Goal: Information Seeking & Learning: Compare options

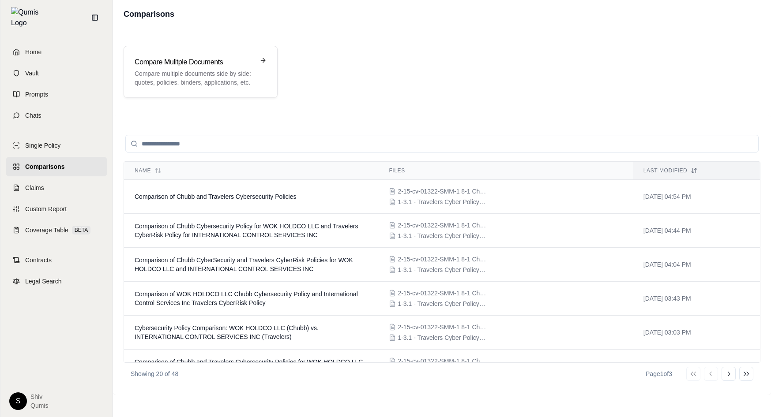
click at [55, 168] on link "Comparisons" at bounding box center [57, 166] width 102 height 19
click at [53, 227] on span "Coverage Table" at bounding box center [46, 230] width 43 height 9
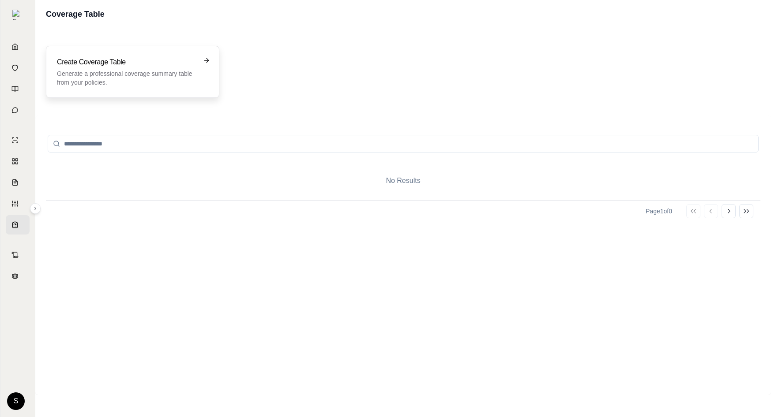
click at [216, 86] on div "Create Coverage Table Generate a professional coverage summary table from your …" at bounding box center [132, 72] width 173 height 52
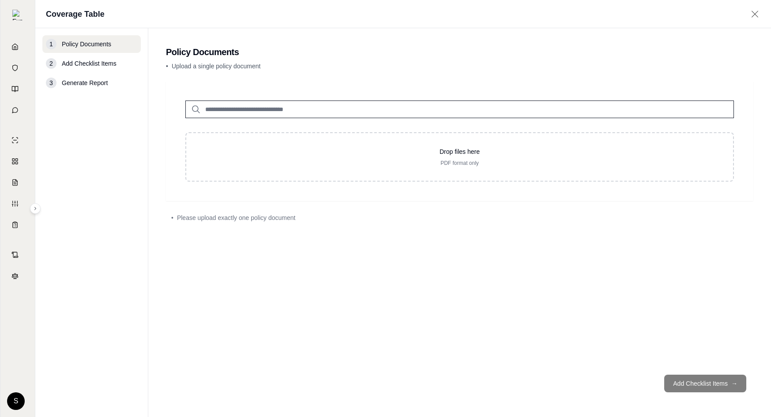
click at [227, 112] on input "search" at bounding box center [459, 110] width 549 height 18
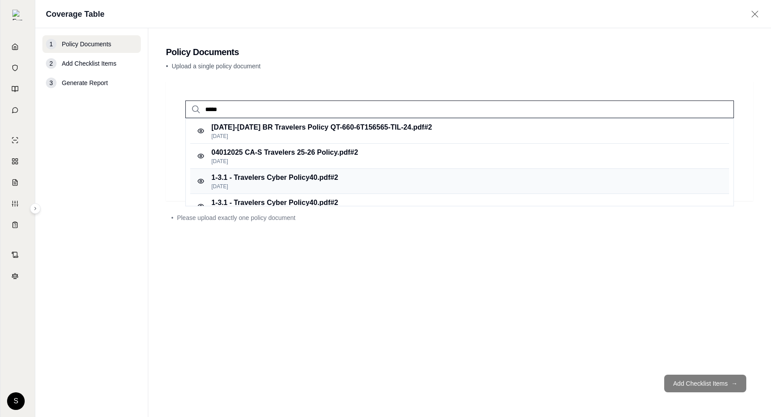
type input "*****"
click at [280, 177] on p "1-3.1 - Travelers Cyber Policy40.pdf #2" at bounding box center [274, 178] width 127 height 11
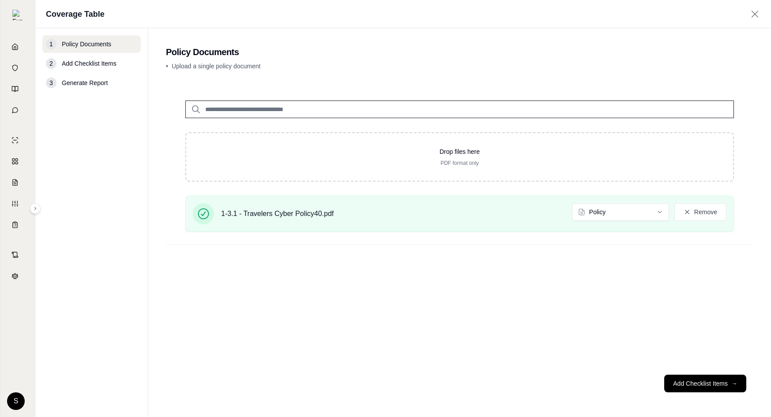
click at [234, 109] on input "search" at bounding box center [459, 110] width 549 height 18
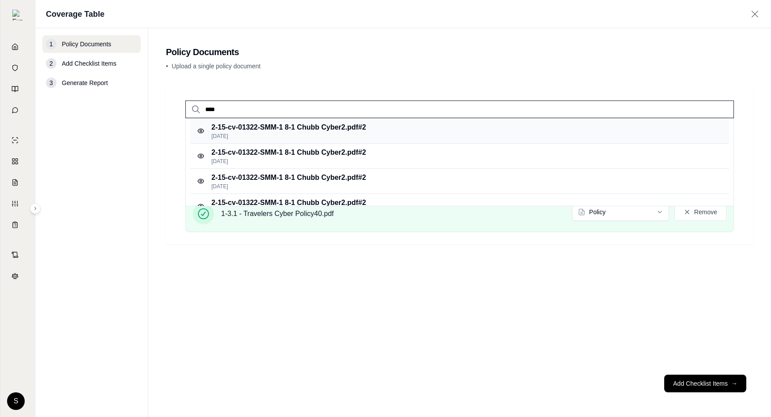
type input "****"
click at [325, 130] on p "2-15-cv-01322-SMM-1 8-1 Chubb Cyber2.pdf #2" at bounding box center [288, 127] width 154 height 11
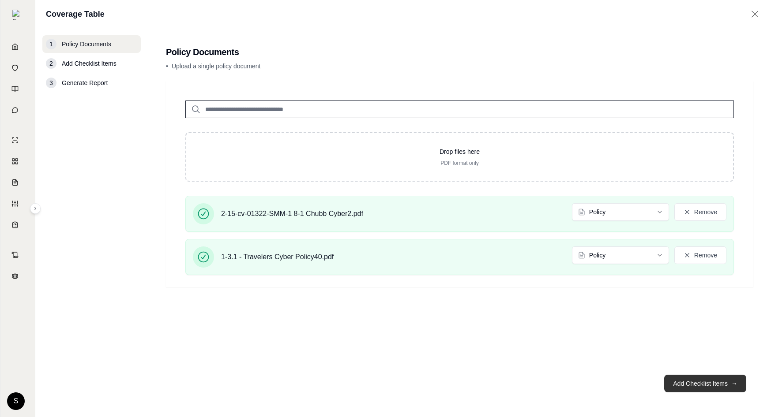
click at [709, 391] on button "Add Checklist Items →" at bounding box center [705, 384] width 82 height 18
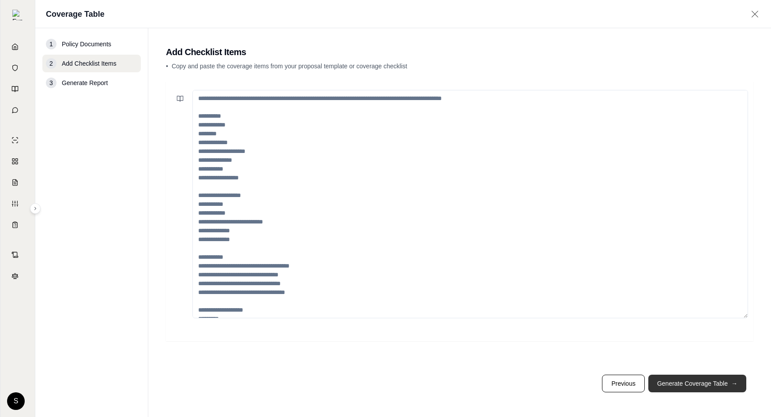
click at [708, 391] on button "Generate Coverage Table →" at bounding box center [697, 384] width 98 height 18
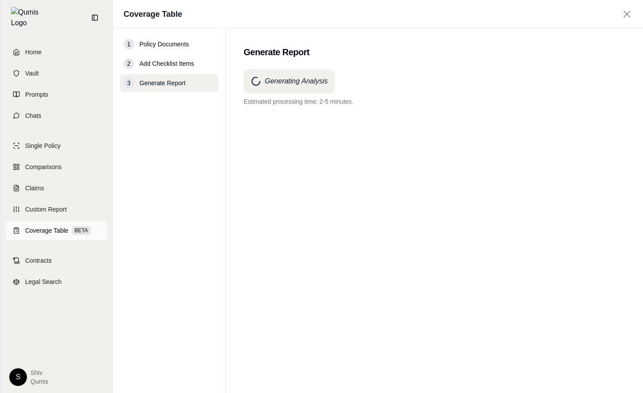
click at [44, 226] on span "Coverage Table" at bounding box center [46, 230] width 43 height 9
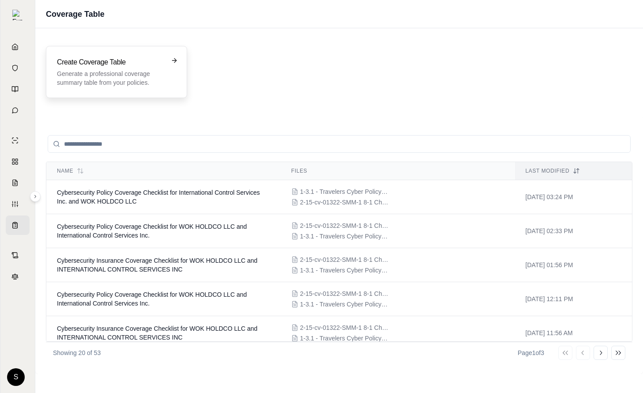
click at [106, 68] on div "Create Coverage Table Generate a professional coverage summary table from your …" at bounding box center [110, 72] width 107 height 30
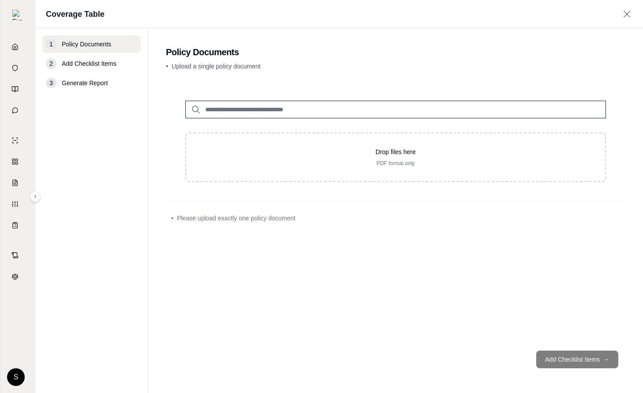
click at [260, 109] on input "search" at bounding box center [395, 110] width 421 height 18
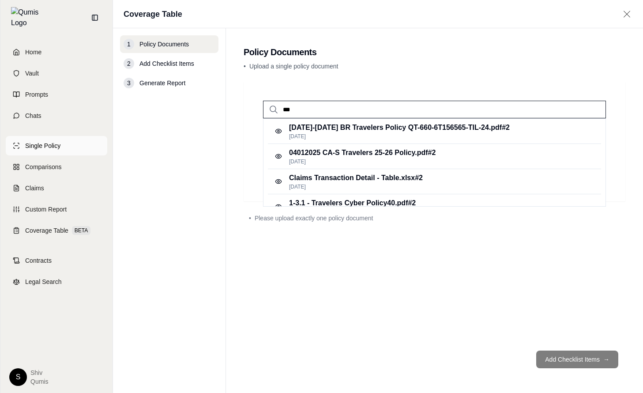
type input "***"
click at [52, 141] on span "Single Policy" at bounding box center [42, 145] width 35 height 9
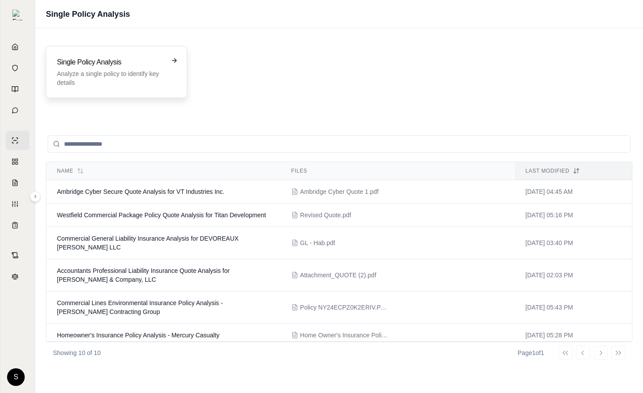
click at [124, 79] on p "Analyze a single policy to identify key details" at bounding box center [110, 78] width 107 height 18
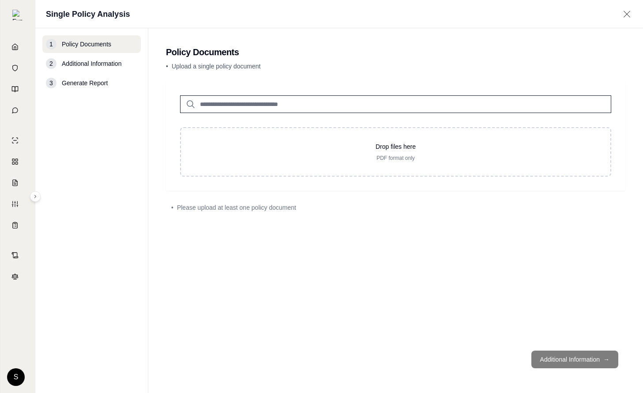
click at [256, 108] on input "search" at bounding box center [395, 104] width 431 height 18
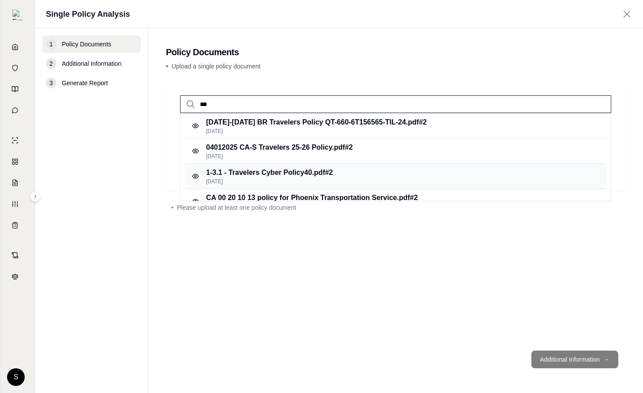
type input "***"
click at [263, 178] on p "[DATE]" at bounding box center [269, 181] width 127 height 7
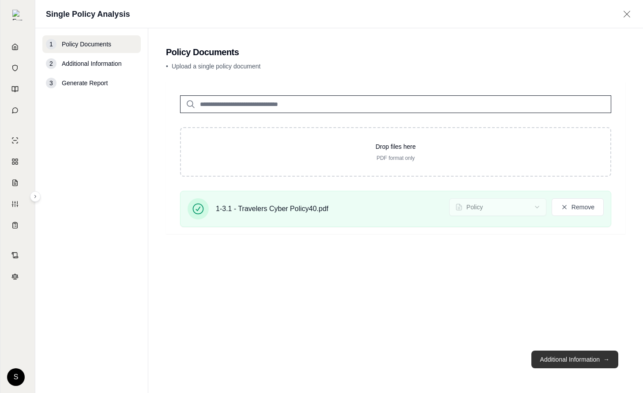
click at [570, 364] on button "Additional Information →" at bounding box center [574, 359] width 87 height 18
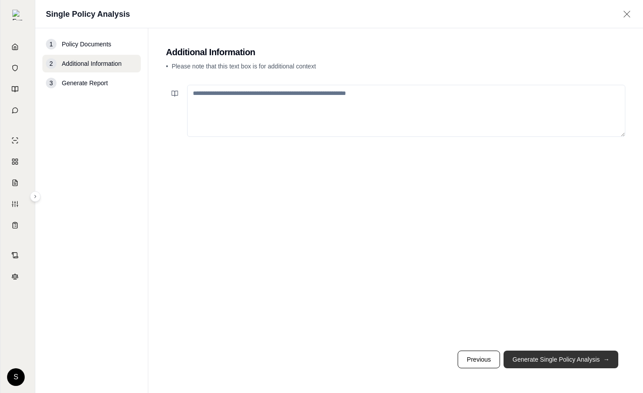
click at [570, 364] on button "Generate Single Policy Analysis →" at bounding box center [561, 359] width 115 height 18
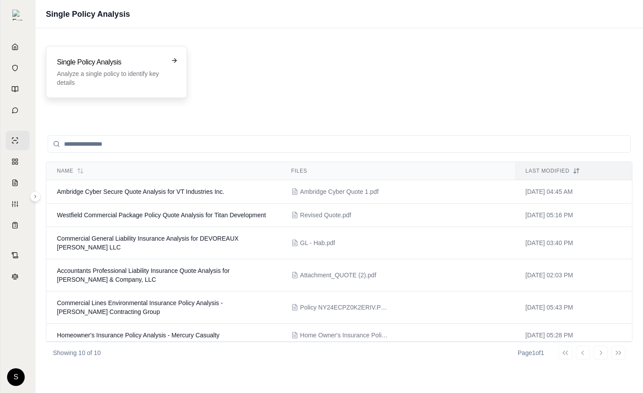
click at [154, 75] on p "Analyze a single policy to identify key details" at bounding box center [110, 78] width 107 height 18
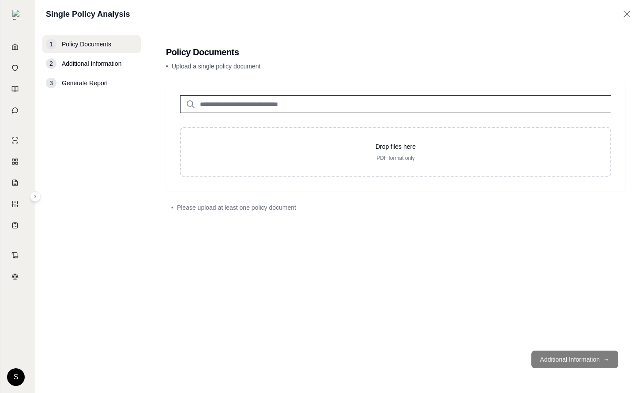
click at [266, 106] on input "search" at bounding box center [395, 104] width 431 height 18
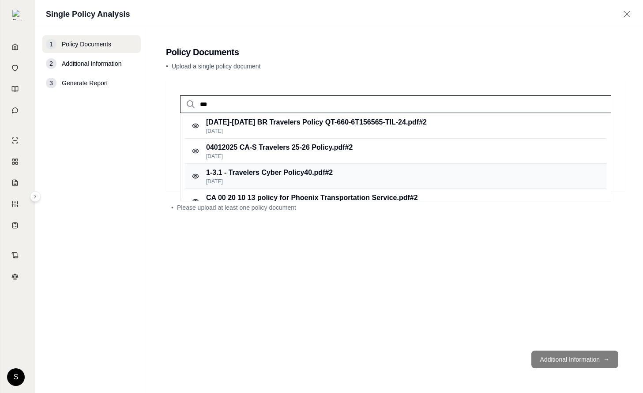
type input "***"
click at [280, 174] on p "1-3.1 - Travelers Cyber Policy40.pdf #2" at bounding box center [269, 172] width 127 height 11
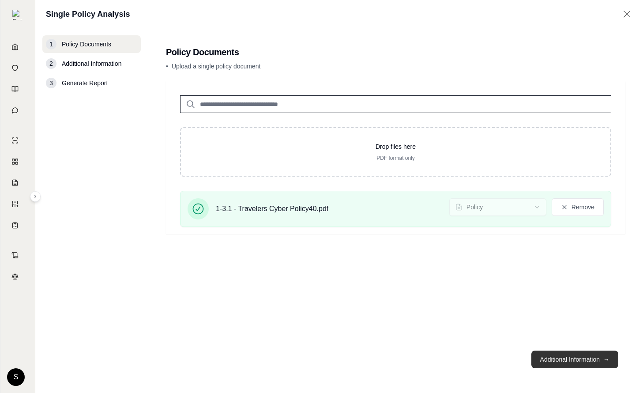
click at [580, 362] on button "Additional Information →" at bounding box center [574, 359] width 87 height 18
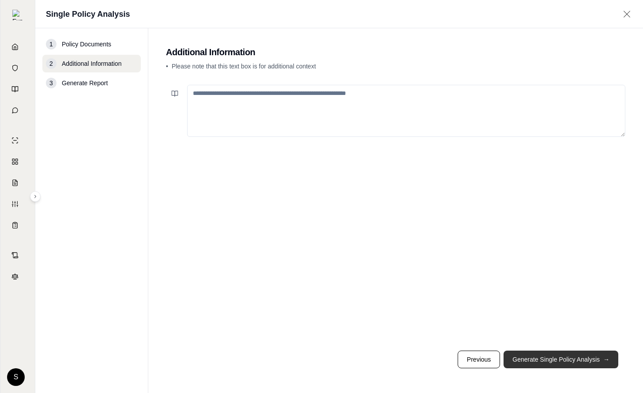
click at [570, 360] on button "Generate Single Policy Analysis →" at bounding box center [561, 359] width 115 height 18
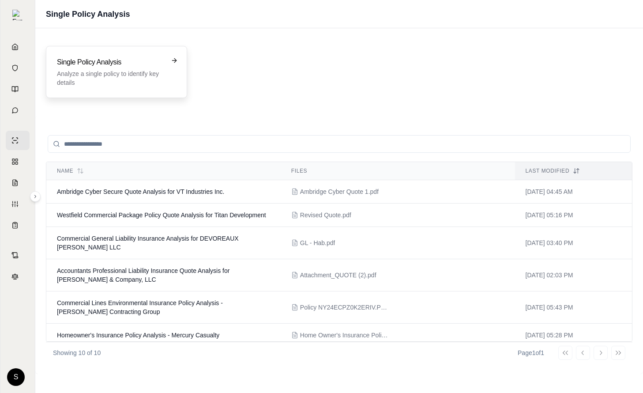
click at [119, 85] on p "Analyze a single policy to identify key details" at bounding box center [110, 78] width 107 height 18
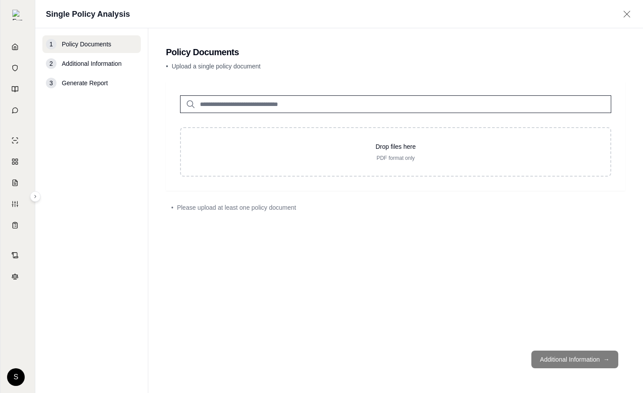
click at [216, 106] on input "search" at bounding box center [395, 104] width 431 height 18
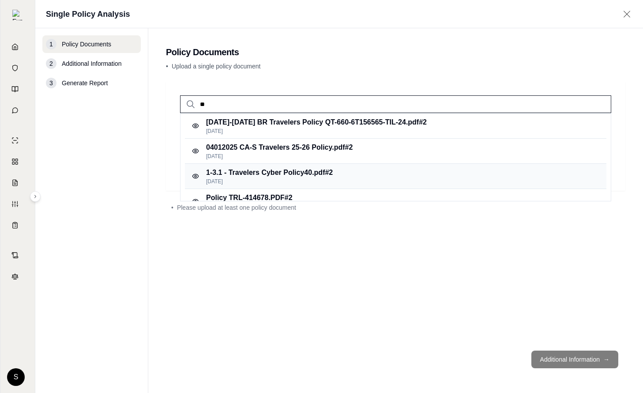
type input "**"
click at [274, 176] on p "1-3.1 - Travelers Cyber Policy40.pdf #2" at bounding box center [269, 172] width 127 height 11
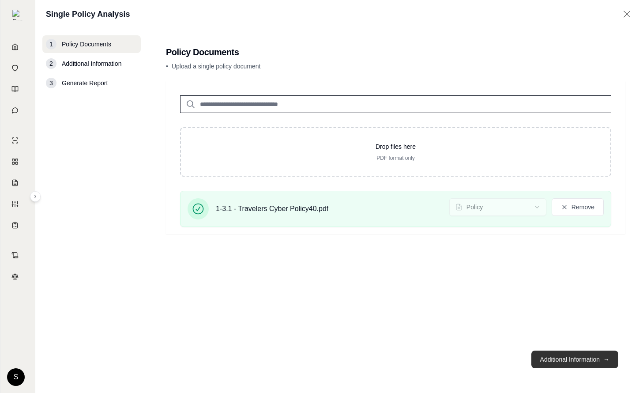
click at [576, 357] on button "Additional Information →" at bounding box center [574, 359] width 87 height 18
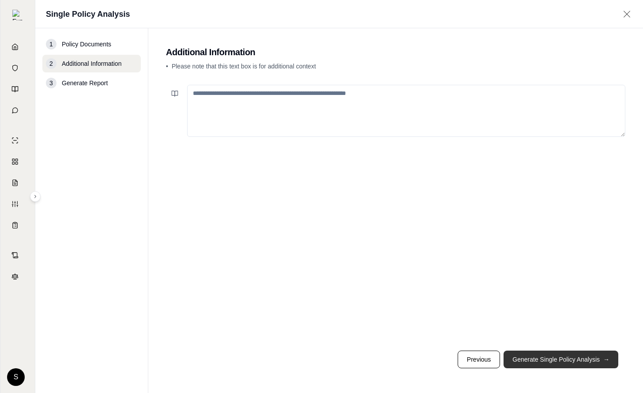
click at [568, 356] on button "Generate Single Policy Analysis →" at bounding box center [561, 359] width 115 height 18
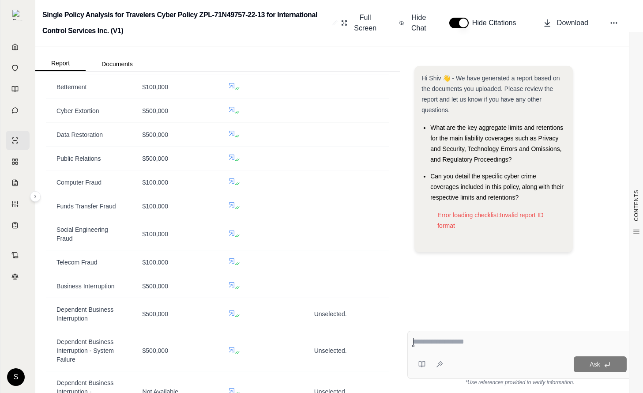
scroll to position [1272, 0]
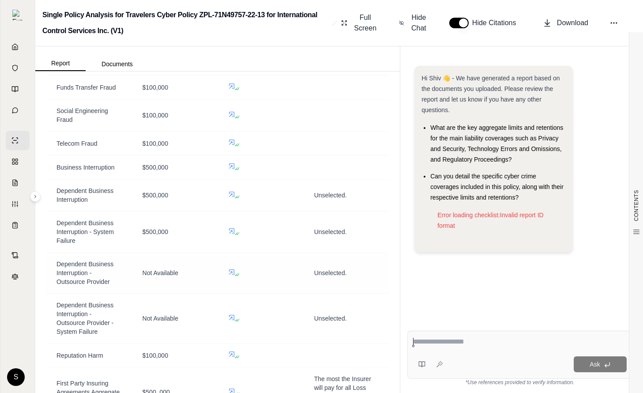
click at [233, 268] on icon at bounding box center [231, 271] width 7 height 7
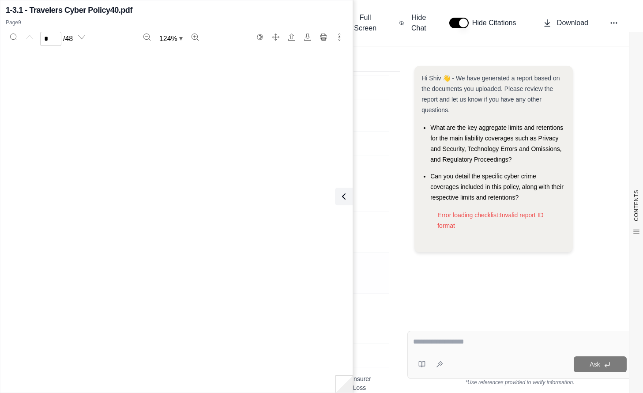
type input "*"
click at [346, 203] on button at bounding box center [342, 197] width 18 height 18
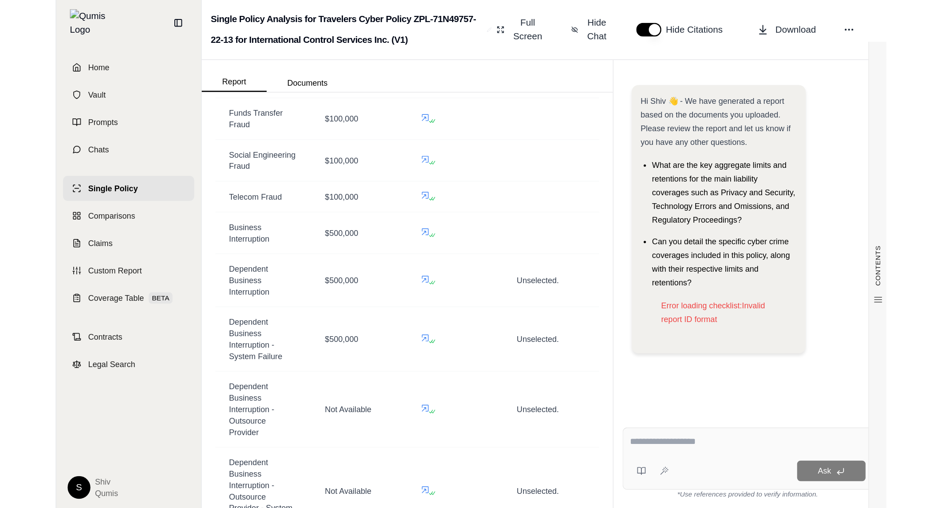
scroll to position [1384, 0]
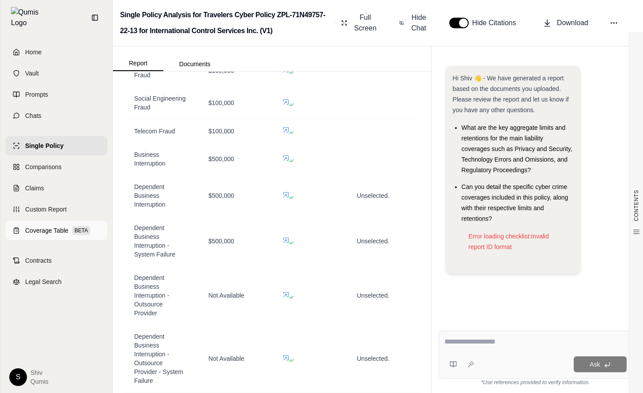
click at [48, 226] on span "Coverage Table" at bounding box center [46, 230] width 43 height 9
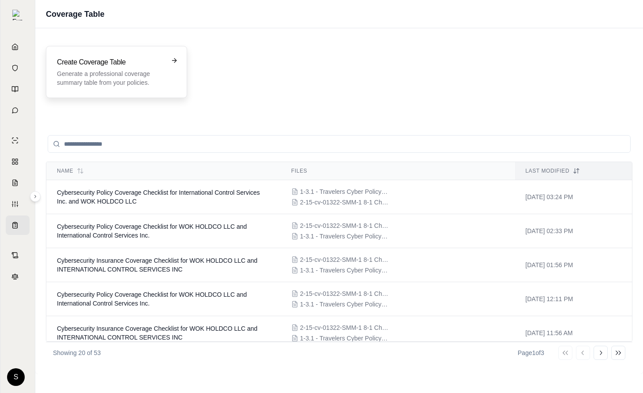
click at [133, 79] on p "Generate a professional coverage summary table from your policies." at bounding box center [110, 78] width 107 height 18
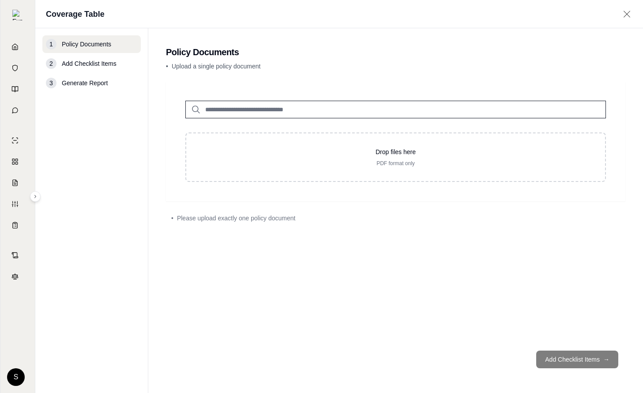
click at [264, 107] on input "search" at bounding box center [395, 110] width 421 height 18
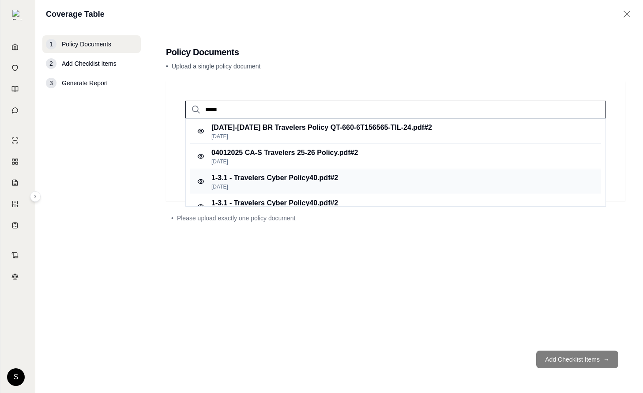
type input "*****"
click at [286, 180] on p "1-3.1 - Travelers Cyber Policy40.pdf #2" at bounding box center [274, 178] width 127 height 11
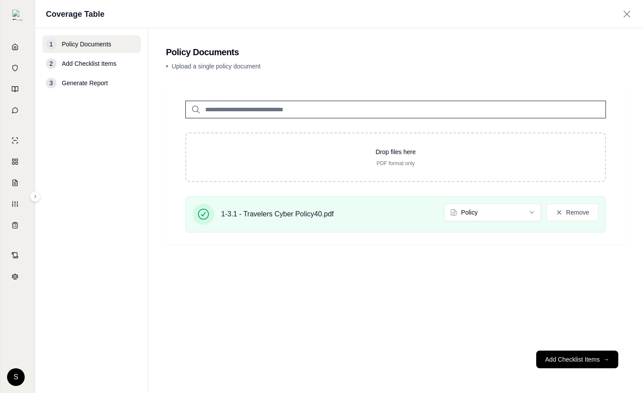
click at [205, 109] on input "search" at bounding box center [395, 110] width 421 height 18
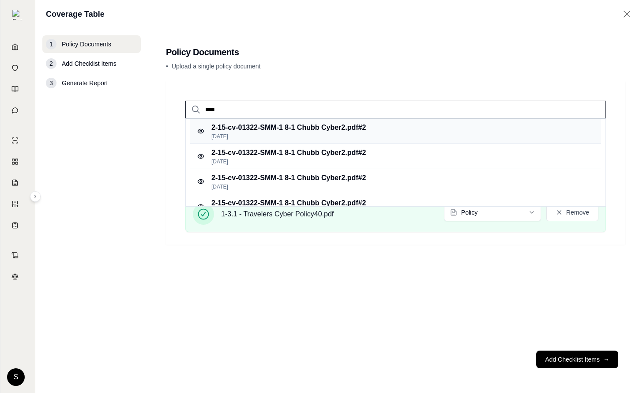
type input "****"
click at [279, 124] on p "2-15-cv-01322-SMM-1 8-1 Chubb Cyber2.pdf #2" at bounding box center [288, 127] width 154 height 11
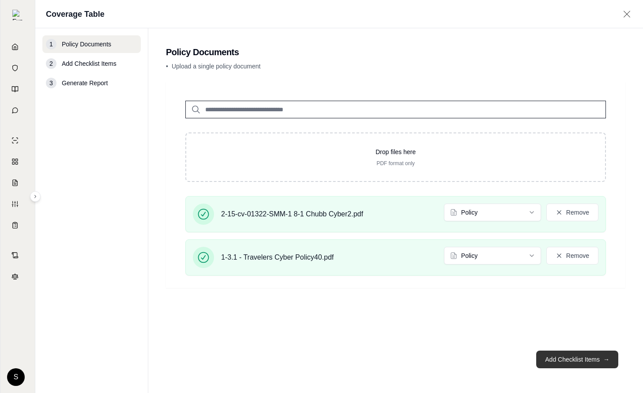
click at [599, 357] on button "Add Checklist Items →" at bounding box center [577, 359] width 82 height 18
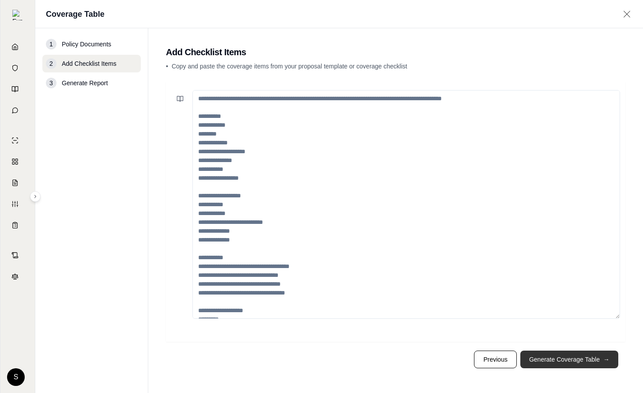
click at [599, 357] on button "Generate Coverage Table →" at bounding box center [569, 359] width 98 height 18
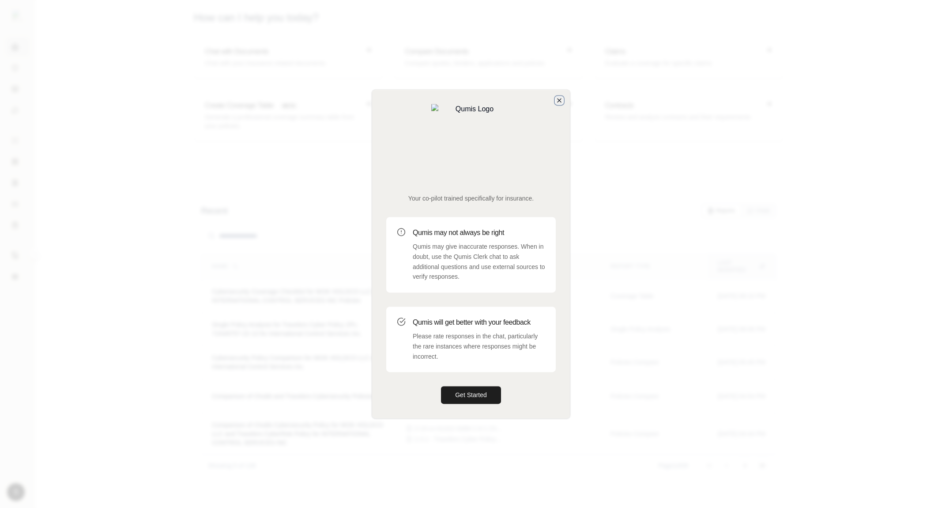
click at [561, 104] on icon "button" at bounding box center [559, 100] width 7 height 7
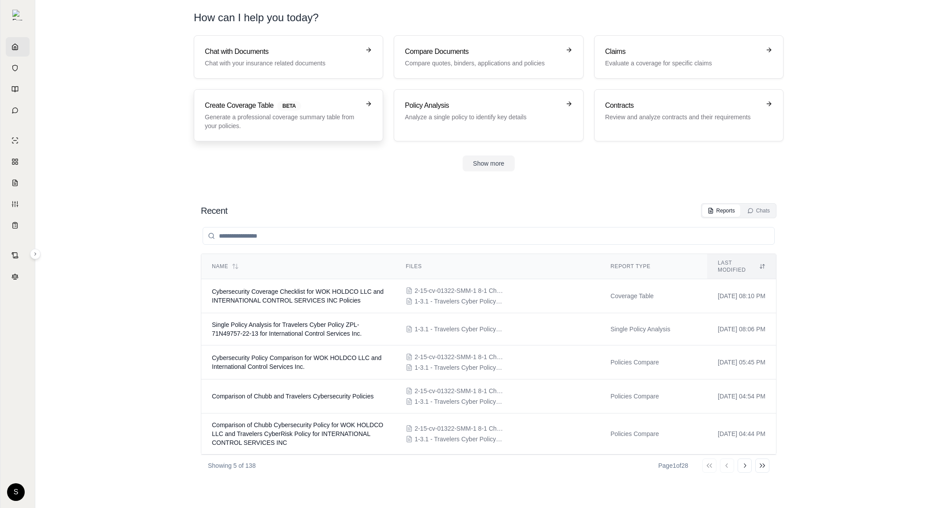
click at [286, 129] on p "Generate a professional coverage summary table from your policies." at bounding box center [282, 122] width 155 height 18
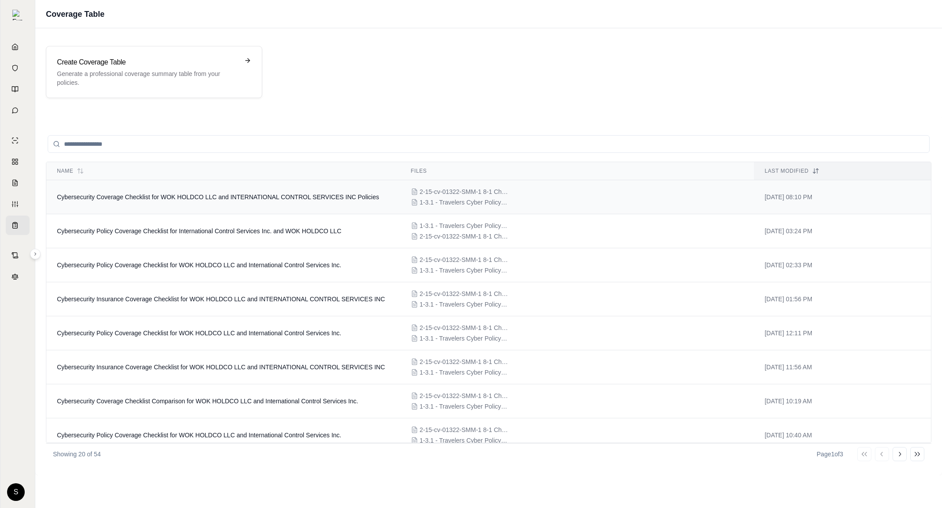
click at [276, 188] on td "Cybersecurity Coverage Checklist for WOK HOLDCO LLC and INTERNATIONAL CONTROL S…" at bounding box center [223, 197] width 354 height 34
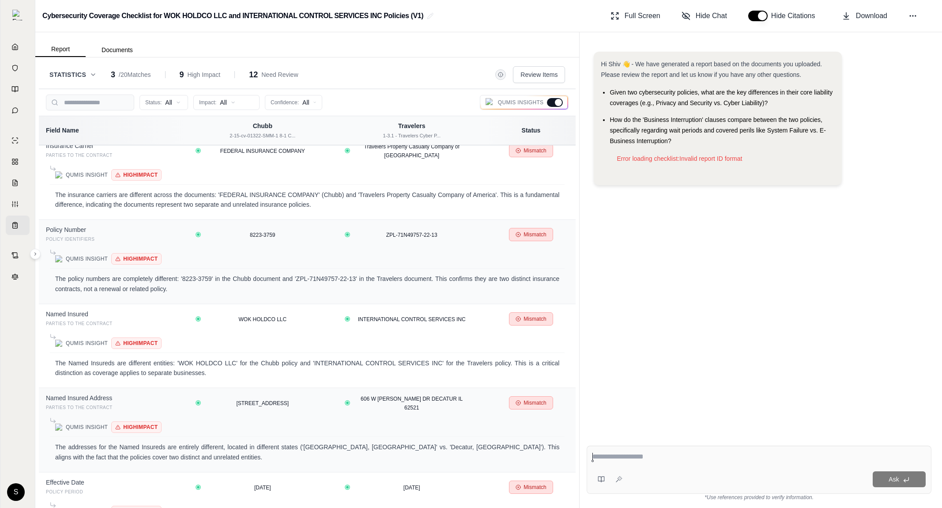
click at [92, 70] on button "Statistics" at bounding box center [72, 74] width 47 height 9
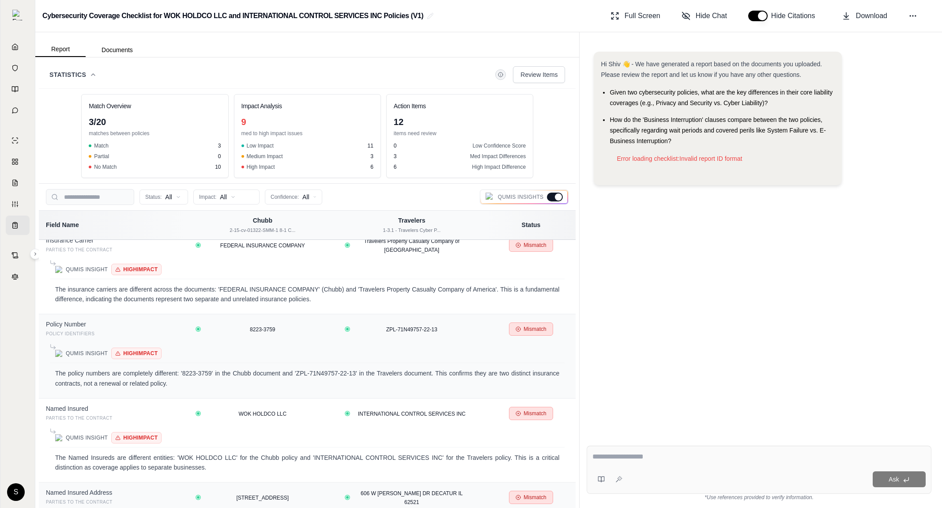
click at [95, 75] on icon at bounding box center [93, 74] width 7 height 7
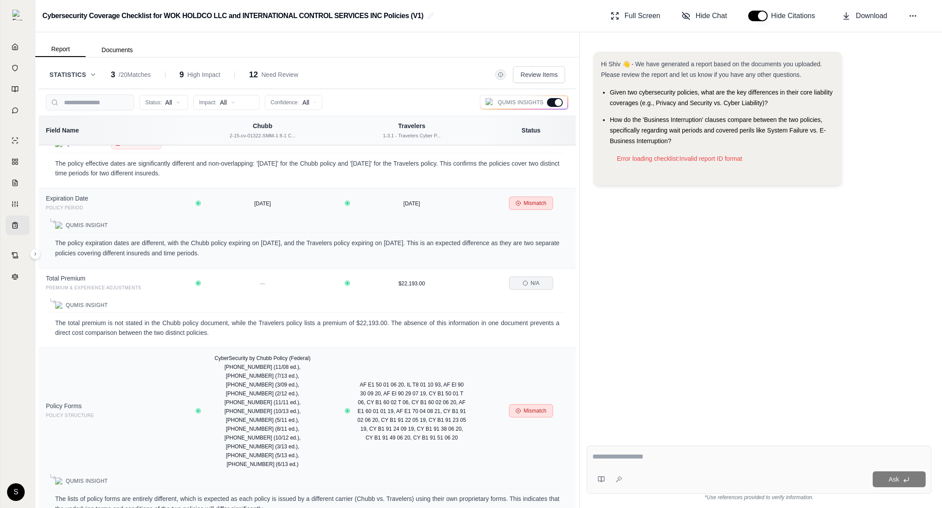
scroll to position [448, 0]
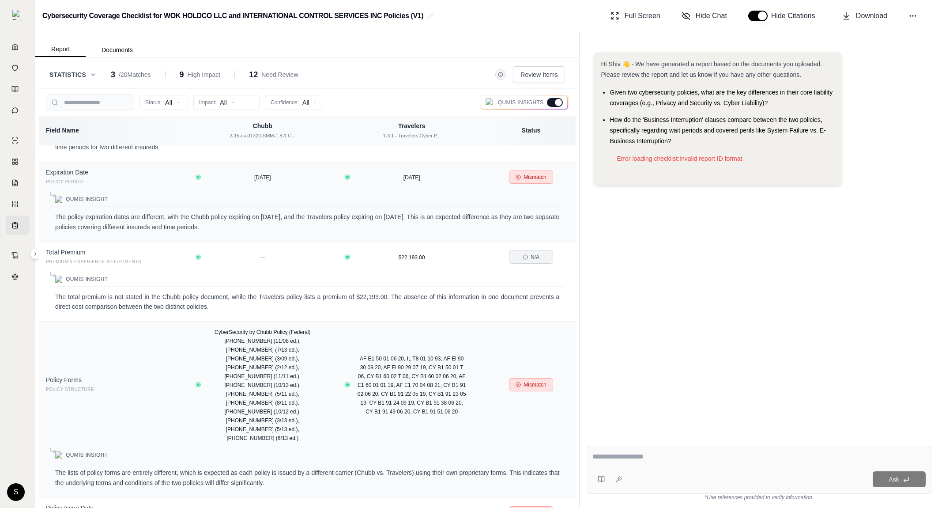
click at [558, 100] on div at bounding box center [558, 102] width 7 height 7
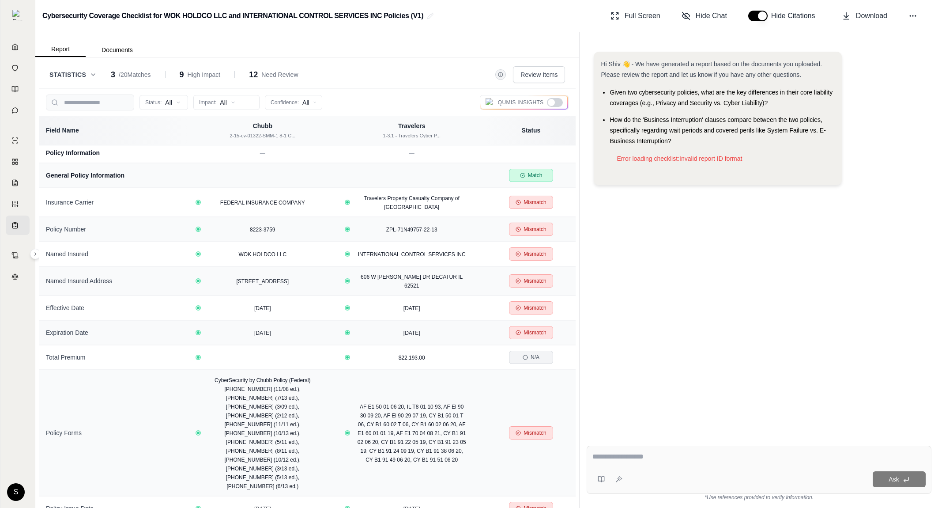
scroll to position [0, 0]
click at [563, 101] on div "Qumis Insights" at bounding box center [524, 102] width 89 height 15
click at [555, 101] on div at bounding box center [555, 102] width 16 height 9
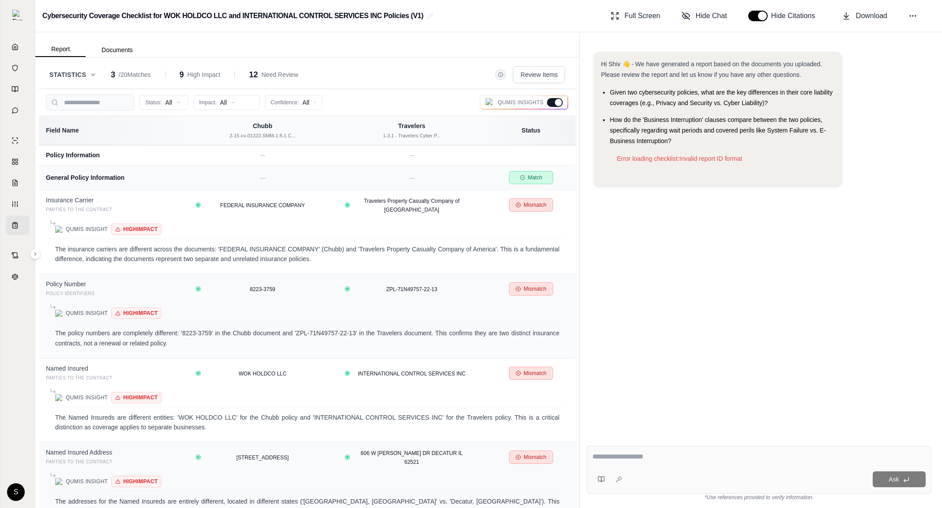
click at [555, 101] on div at bounding box center [558, 102] width 7 height 7
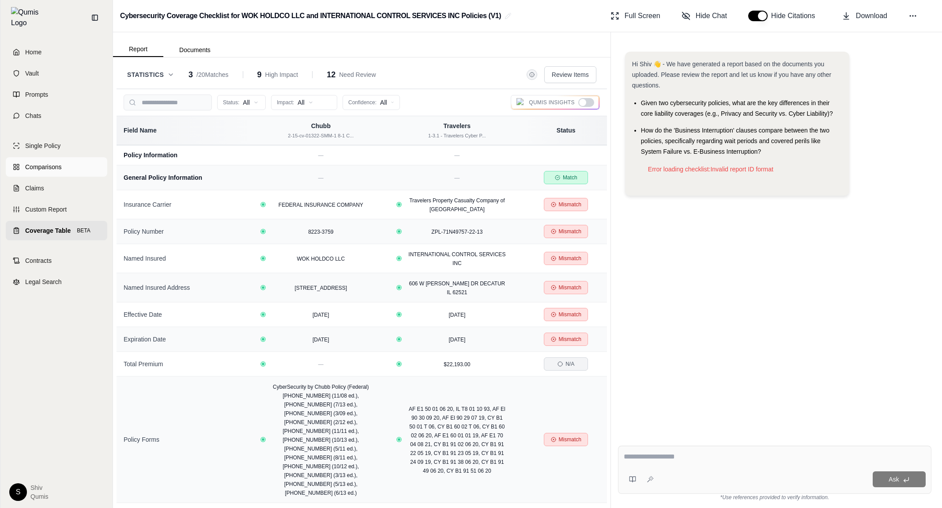
click at [51, 162] on span "Comparisons" at bounding box center [43, 166] width 36 height 9
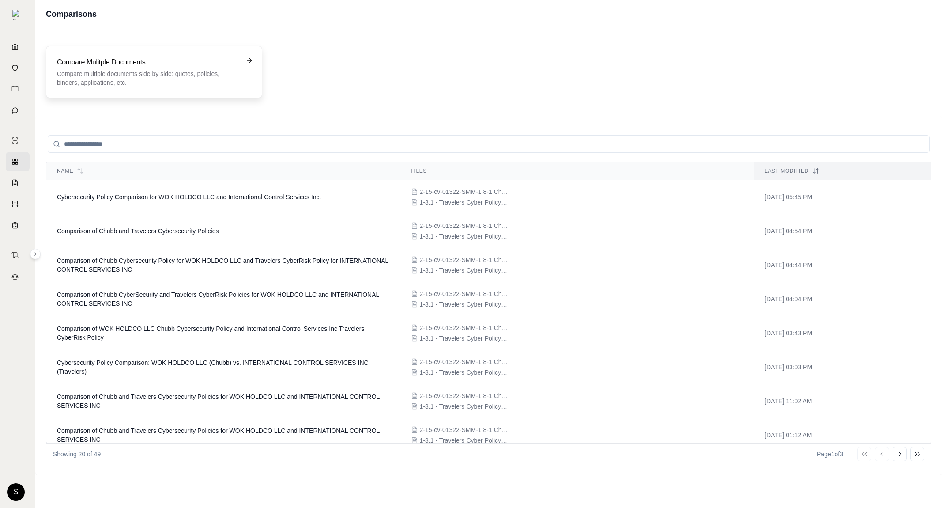
click at [196, 82] on p "Compare multiple documents side by side: quotes, policies, binders, application…" at bounding box center [148, 78] width 182 height 18
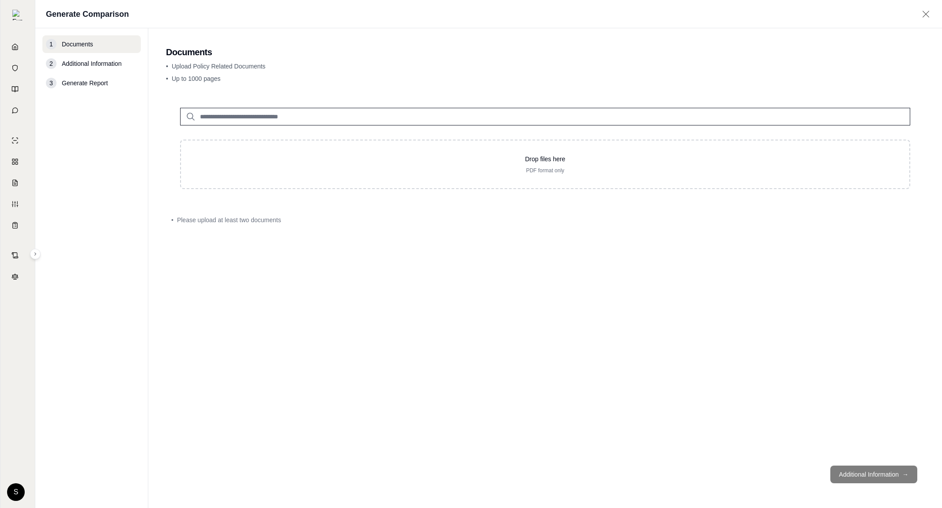
click at [273, 113] on input "search" at bounding box center [545, 117] width 730 height 18
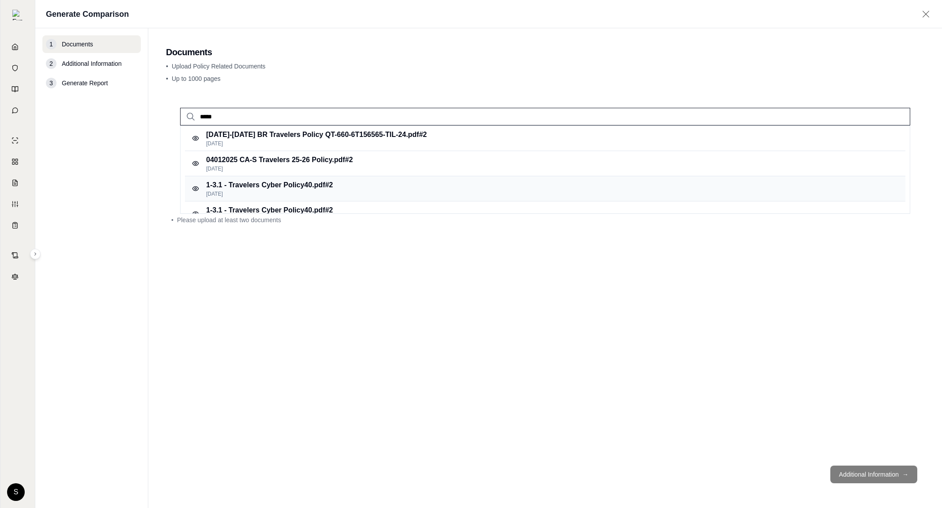
type input "*****"
click at [273, 191] on p "[DATE]" at bounding box center [269, 193] width 127 height 7
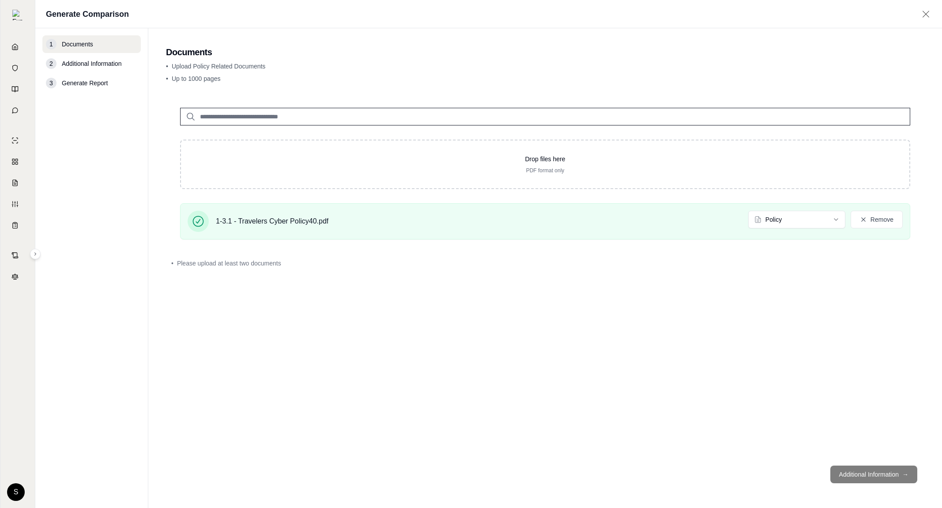
click at [201, 112] on input "search" at bounding box center [545, 117] width 730 height 18
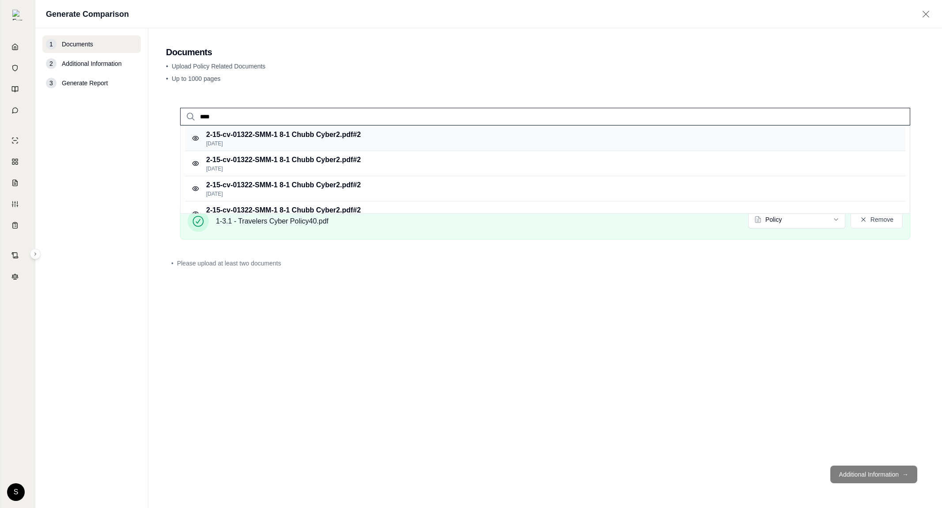
type input "****"
click at [291, 147] on p "[DATE]" at bounding box center [283, 143] width 154 height 7
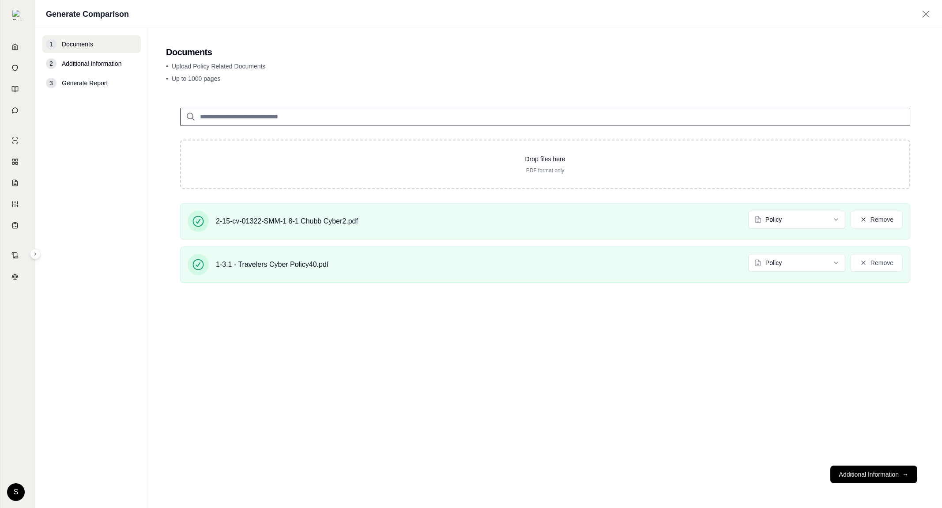
click at [877, 462] on footer "Additional Information →" at bounding box center [545, 474] width 758 height 32
click at [865, 473] on button "Additional Information →" at bounding box center [873, 474] width 87 height 18
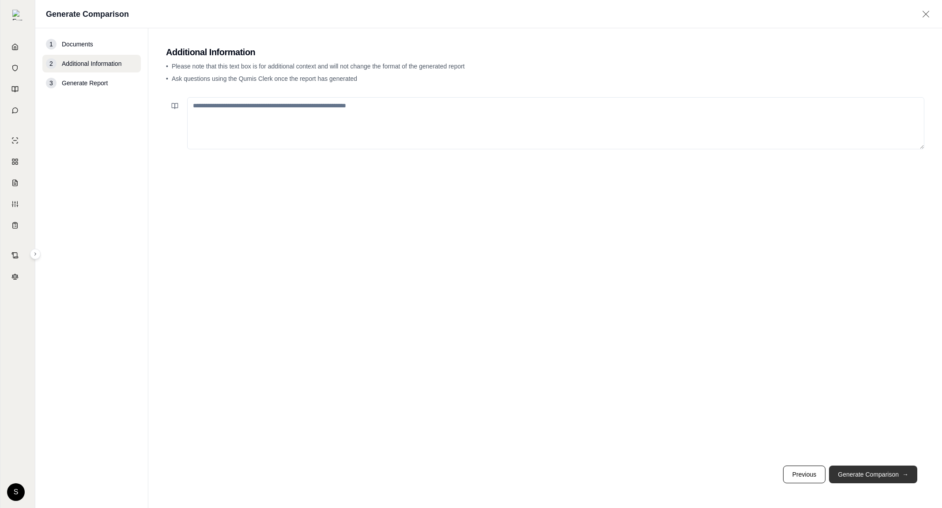
click at [865, 473] on button "Generate Comparison →" at bounding box center [873, 474] width 88 height 18
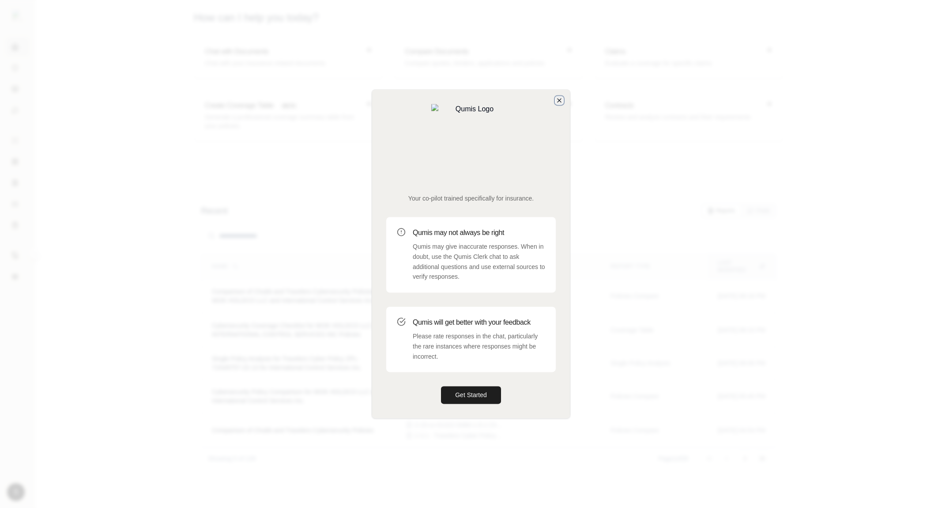
click at [556, 104] on icon "button" at bounding box center [559, 100] width 7 height 7
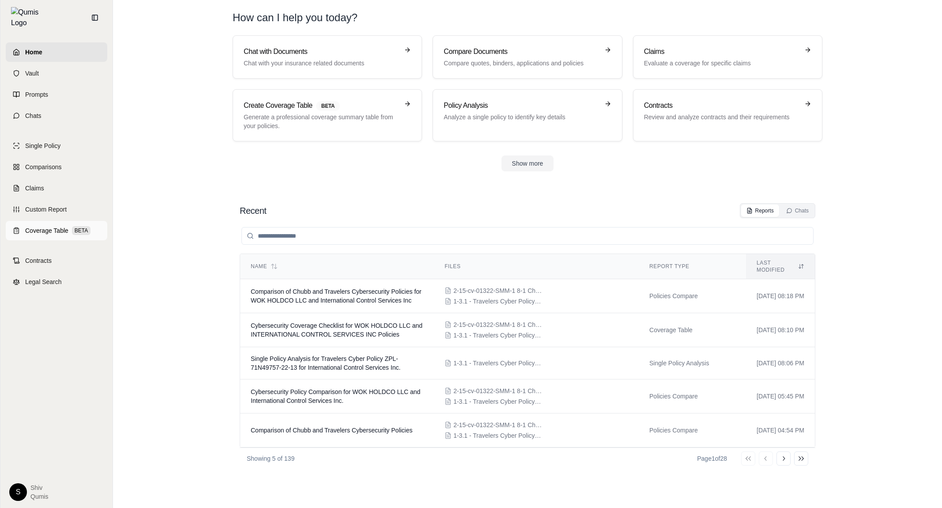
click at [48, 230] on link "Coverage Table BETA" at bounding box center [57, 230] width 102 height 19
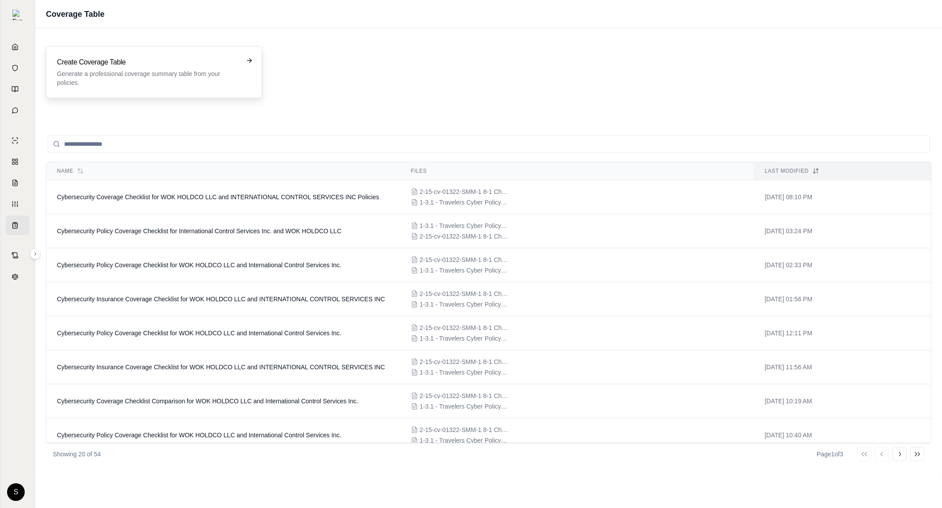
click at [227, 75] on p "Generate a professional coverage summary table from your policies." at bounding box center [148, 78] width 182 height 18
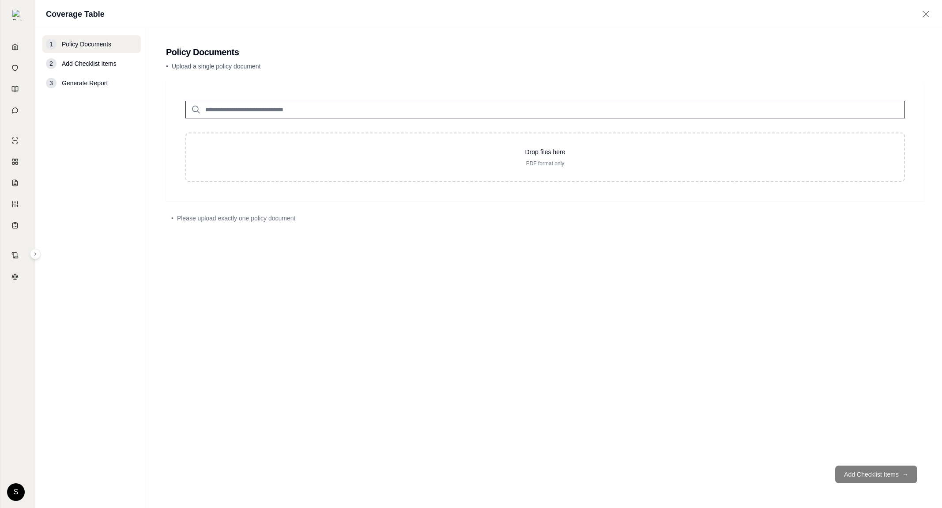
click at [273, 112] on input "search" at bounding box center [544, 110] width 719 height 18
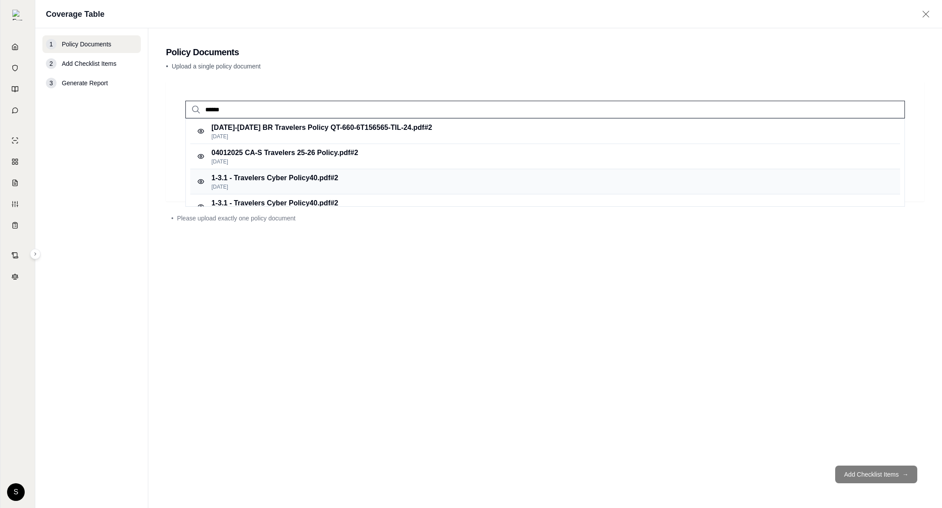
type input "******"
click at [282, 173] on p "1-3.1 - Travelers Cyber Policy40.pdf #2" at bounding box center [274, 178] width 127 height 11
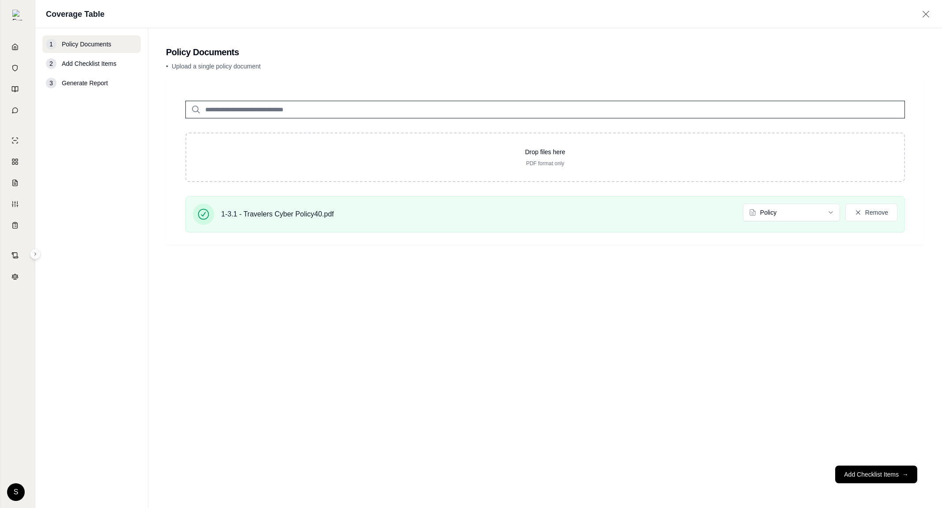
click at [211, 101] on input "search" at bounding box center [544, 110] width 719 height 18
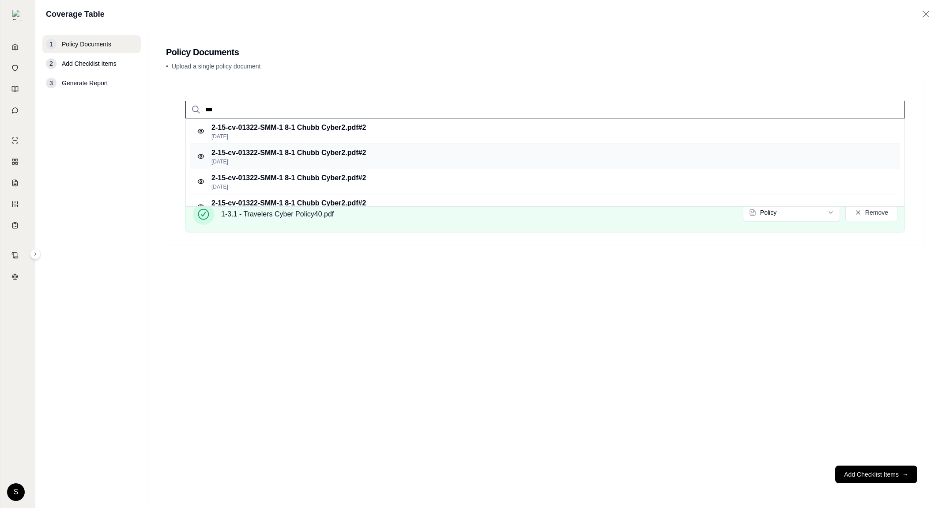
type input "***"
click at [301, 148] on p "2-15-cv-01322-SMM-1 8-1 Chubb Cyber2.pdf #2" at bounding box center [288, 152] width 154 height 11
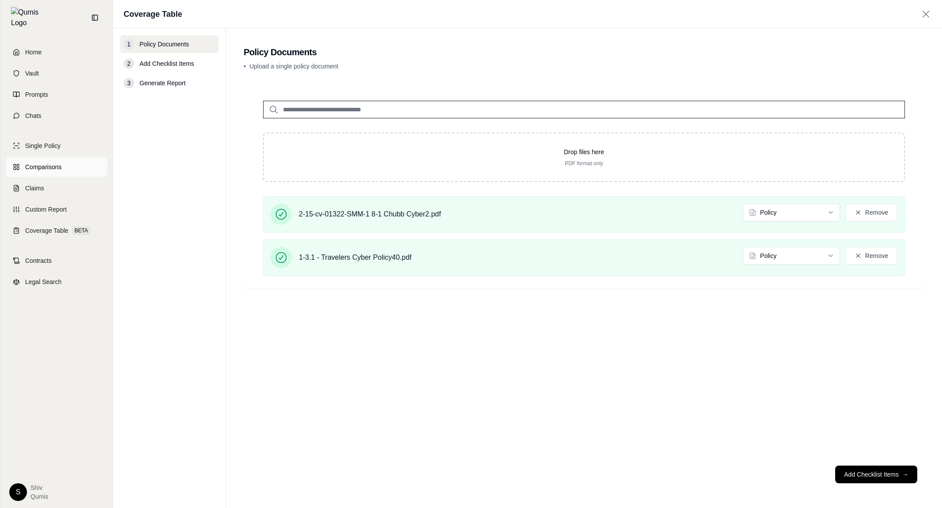
click at [48, 162] on span "Comparisons" at bounding box center [43, 166] width 36 height 9
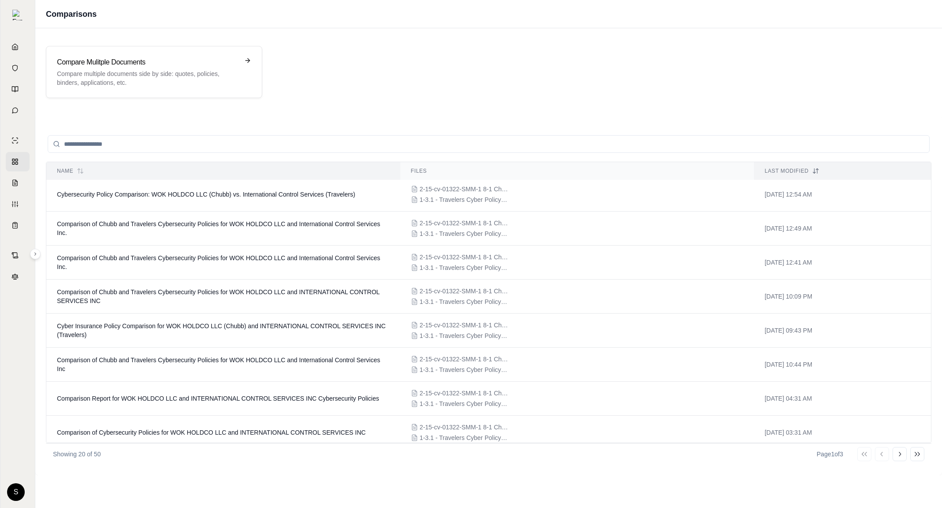
scroll to position [417, 0]
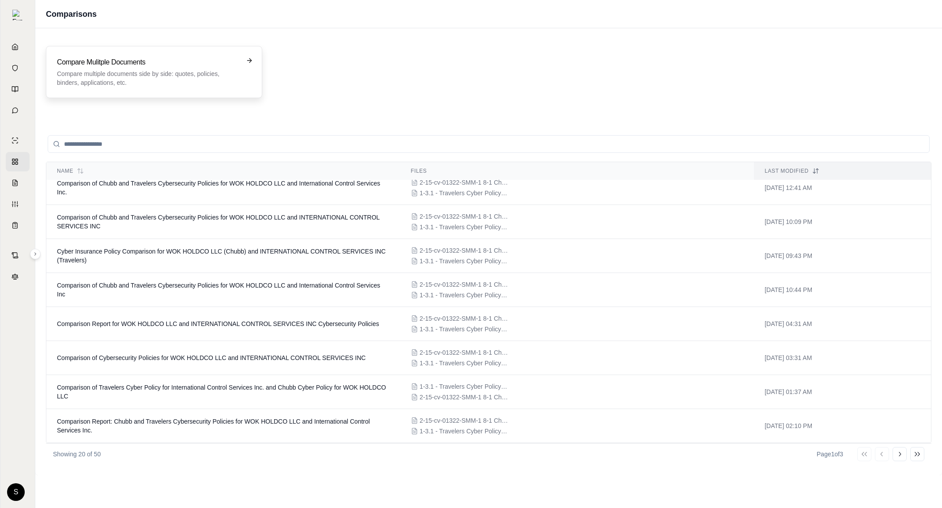
click at [154, 71] on p "Compare multiple documents side by side: quotes, policies, binders, application…" at bounding box center [148, 78] width 182 height 18
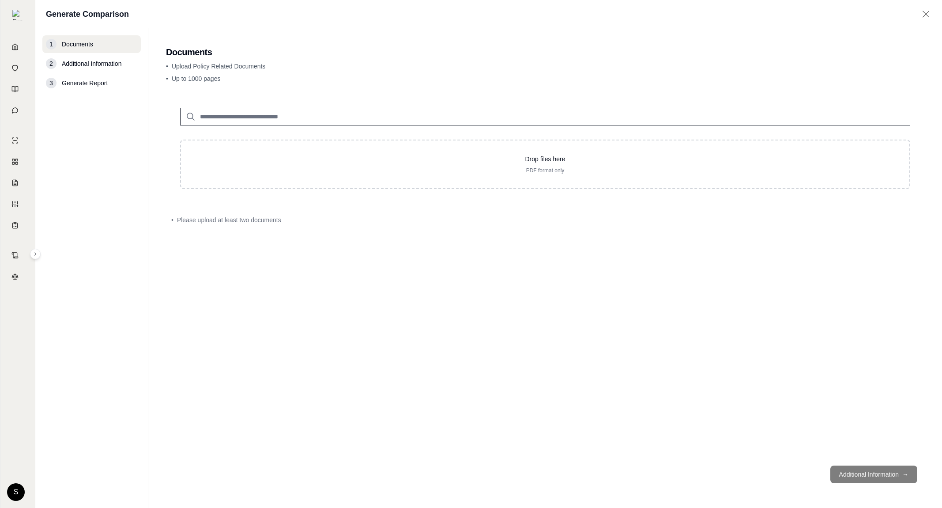
click at [301, 118] on input "search" at bounding box center [545, 117] width 730 height 18
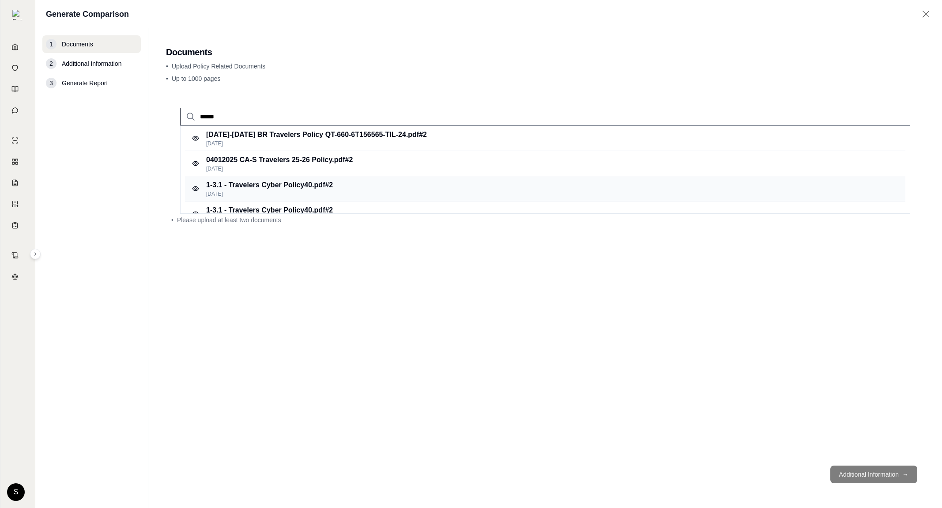
type input "******"
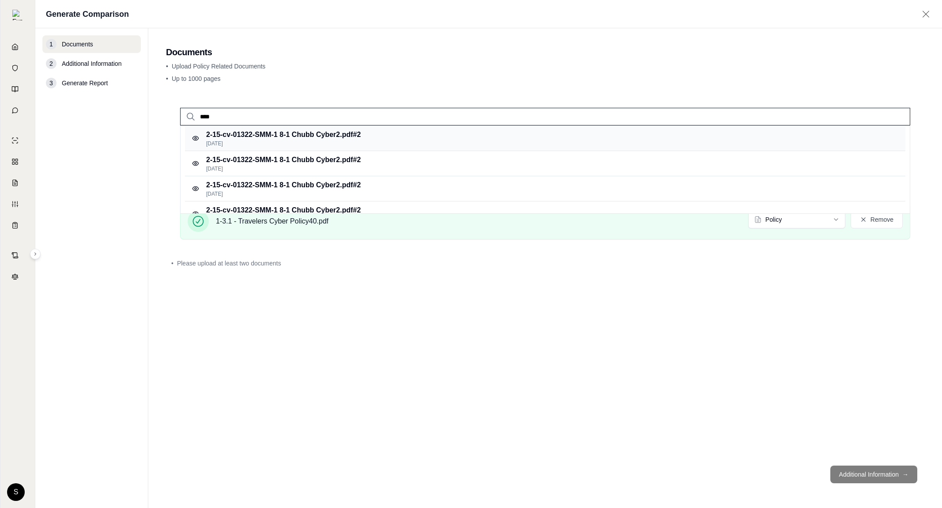
type input "****"
click at [343, 138] on p "2-15-cv-01322-SMM-1 8-1 Chubb Cyber2.pdf #2" at bounding box center [283, 134] width 154 height 11
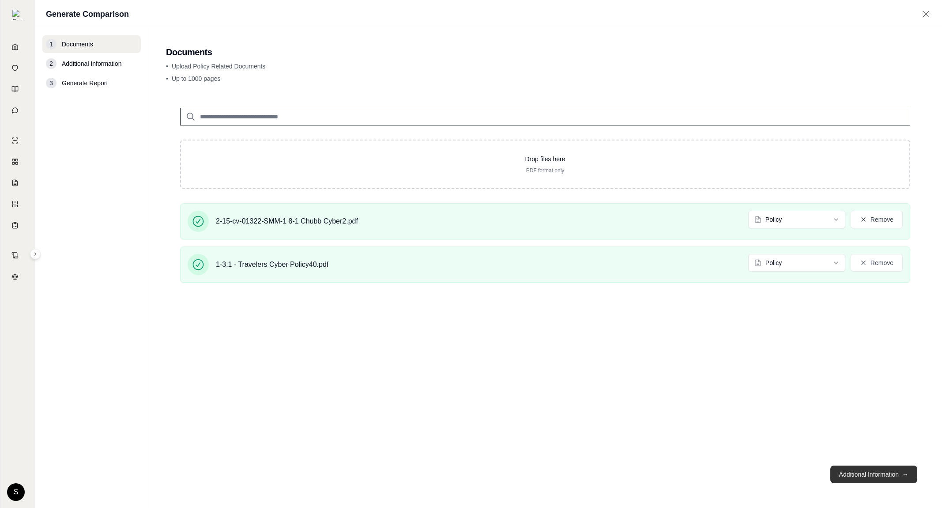
click at [861, 466] on button "Additional Information →" at bounding box center [873, 474] width 87 height 18
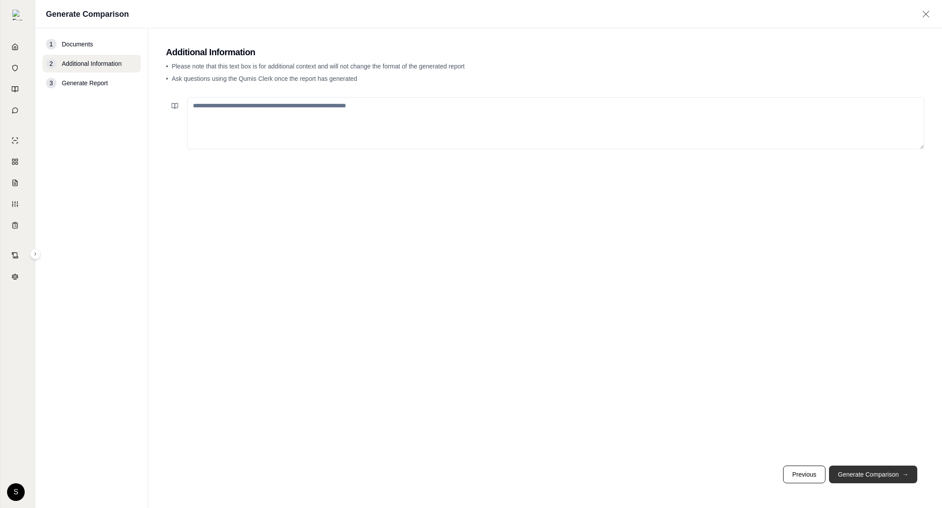
click at [861, 469] on button "Generate Comparison →" at bounding box center [873, 474] width 88 height 18
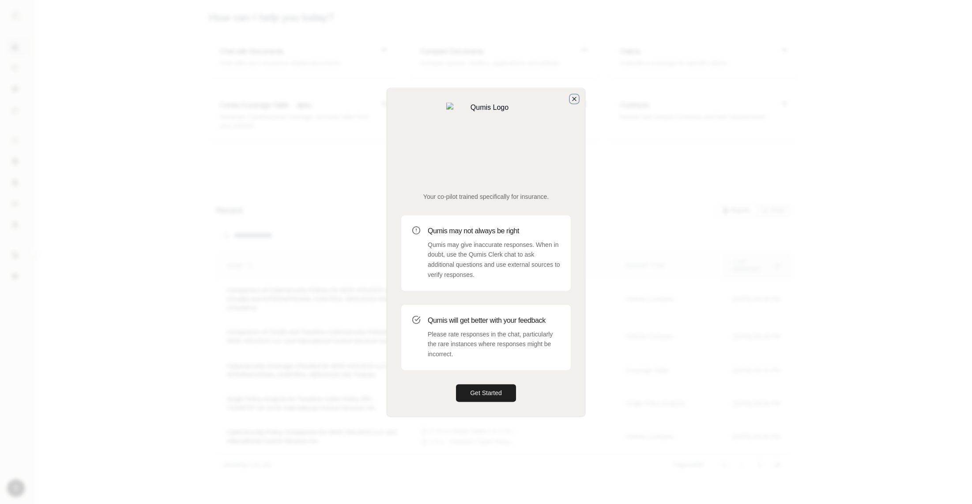
click at [574, 101] on icon "button" at bounding box center [574, 99] width 4 height 4
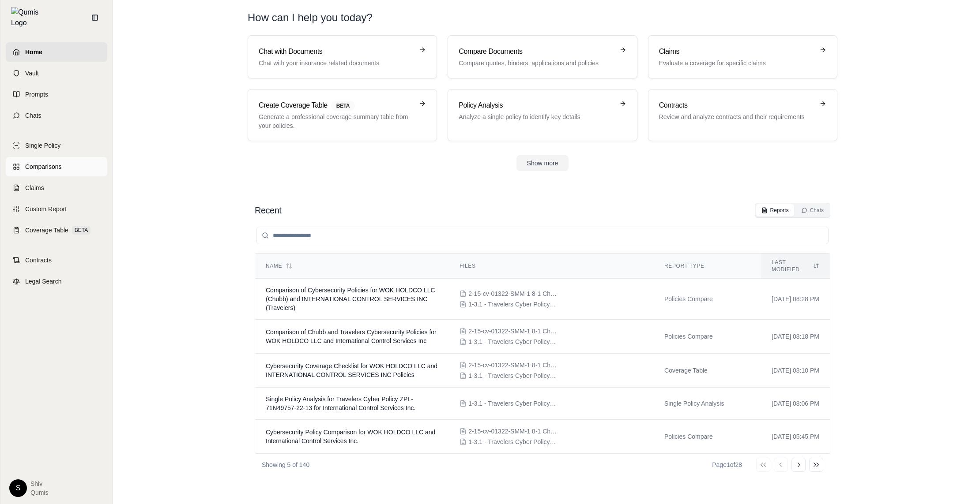
click at [36, 162] on span "Comparisons" at bounding box center [43, 166] width 36 height 9
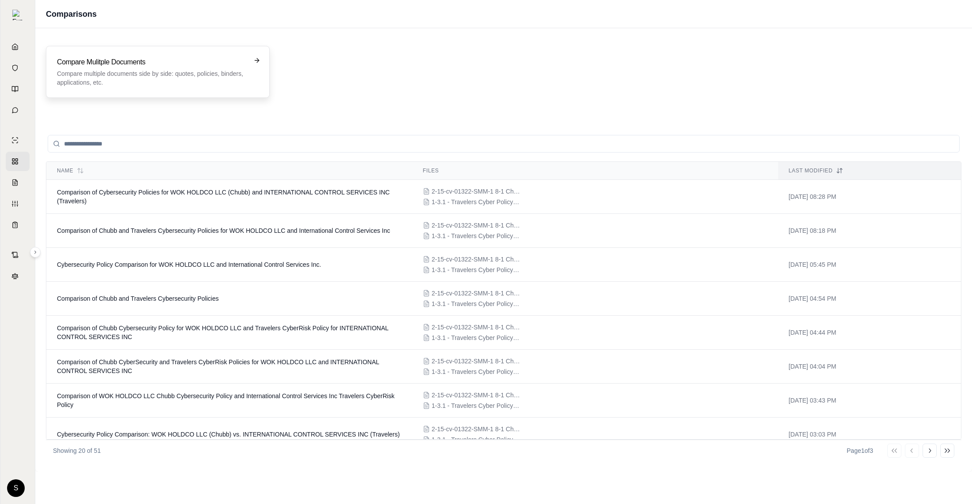
click at [222, 73] on p "Compare multiple documents side by side: quotes, policies, binders, application…" at bounding box center [151, 78] width 189 height 18
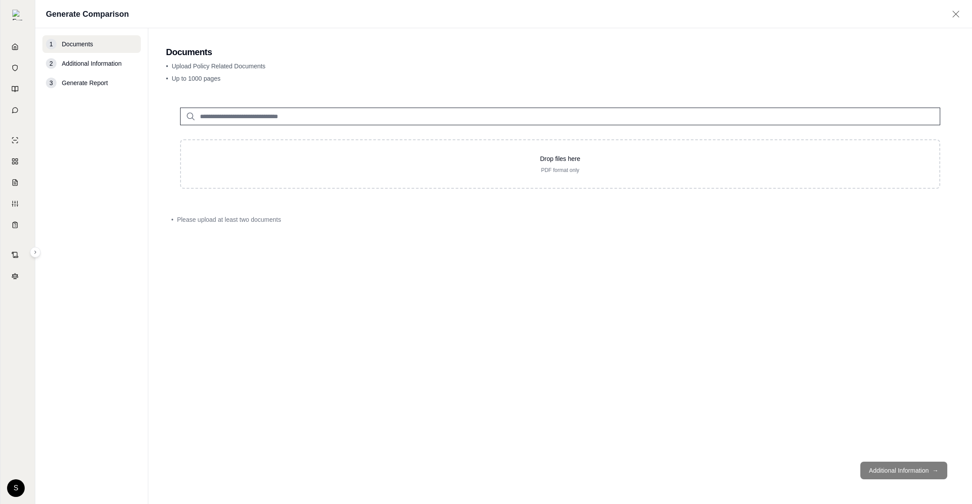
click at [317, 118] on input "search" at bounding box center [560, 117] width 760 height 18
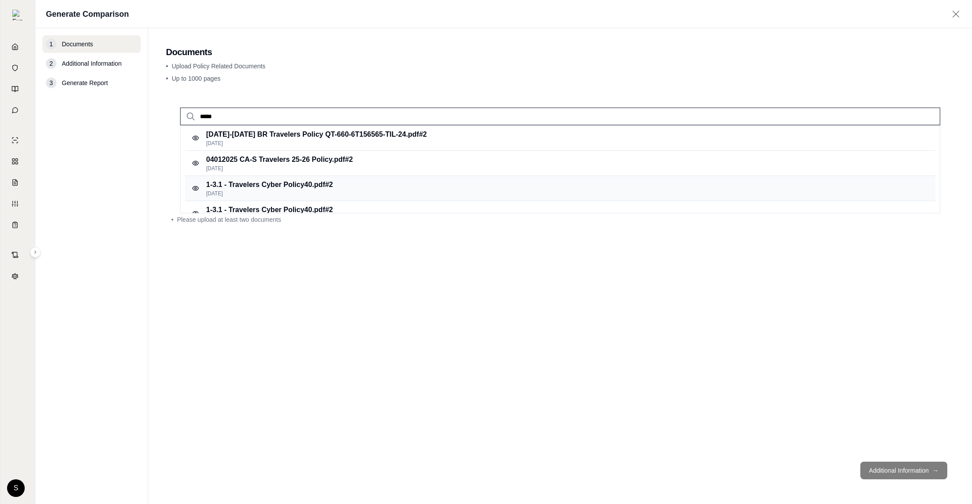
type input "*****"
click at [319, 193] on p "[DATE]" at bounding box center [269, 193] width 127 height 7
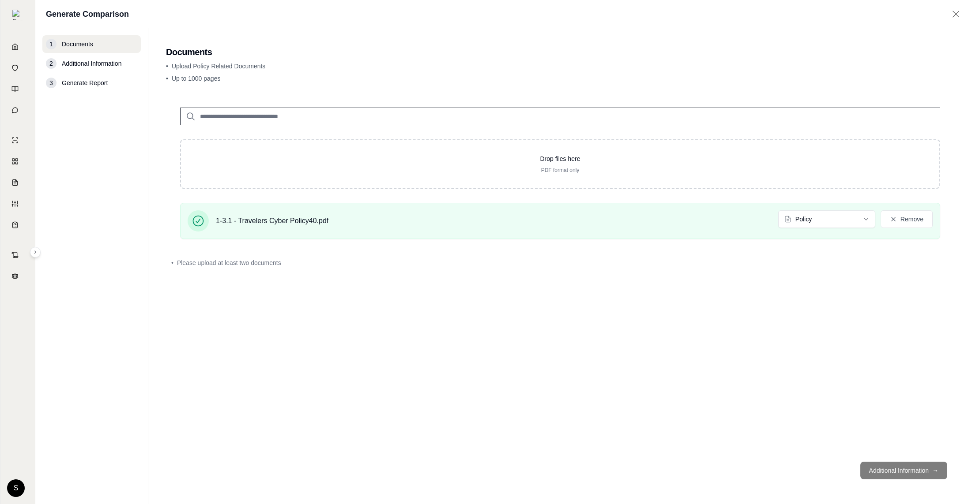
click at [256, 110] on input "search" at bounding box center [560, 117] width 760 height 18
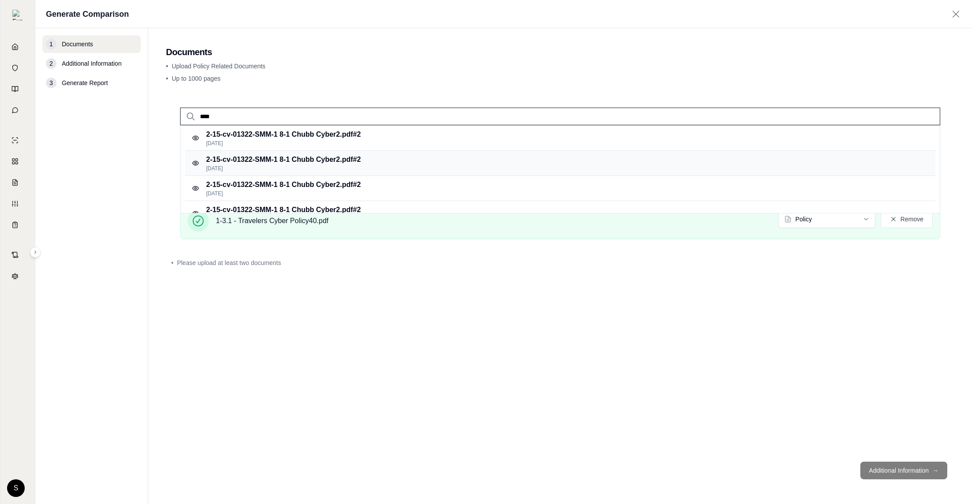
type input "****"
click at [328, 155] on p "2-15-cv-01322-SMM-1 8-1 Chubb Cyber2.pdf #2" at bounding box center [283, 159] width 154 height 11
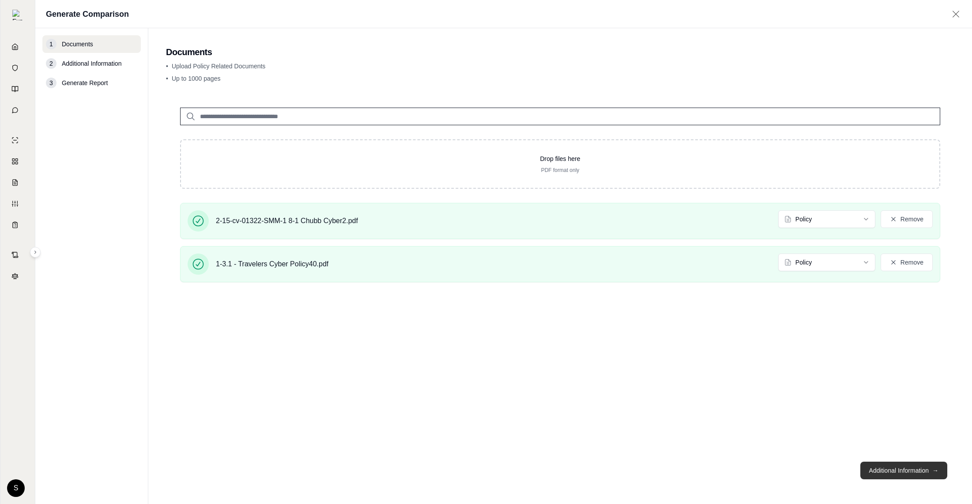
click at [915, 474] on button "Additional Information →" at bounding box center [903, 471] width 87 height 18
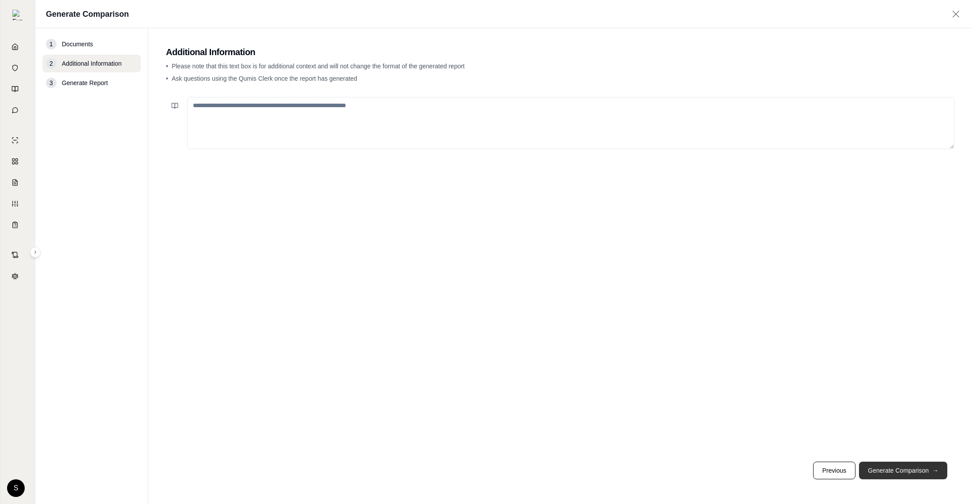
click at [915, 474] on button "Generate Comparison →" at bounding box center [903, 471] width 88 height 18
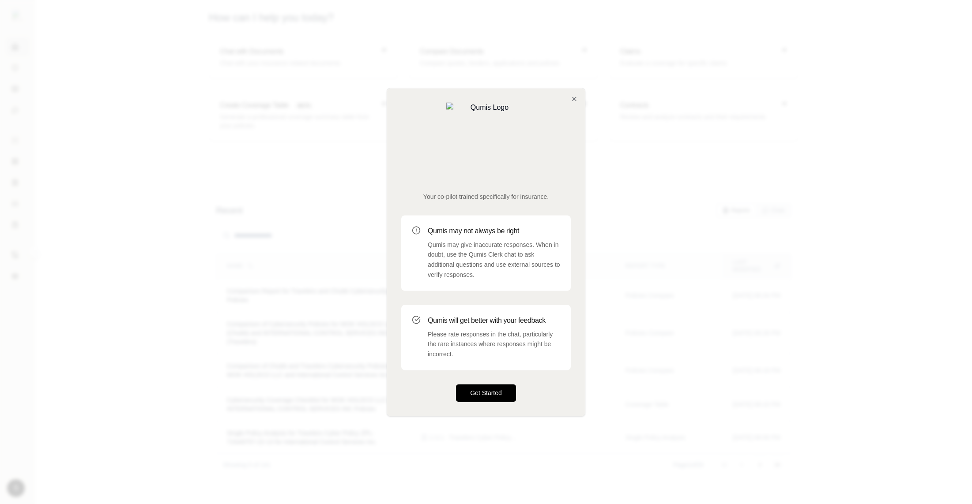
click at [500, 384] on button "Get Started" at bounding box center [486, 393] width 60 height 18
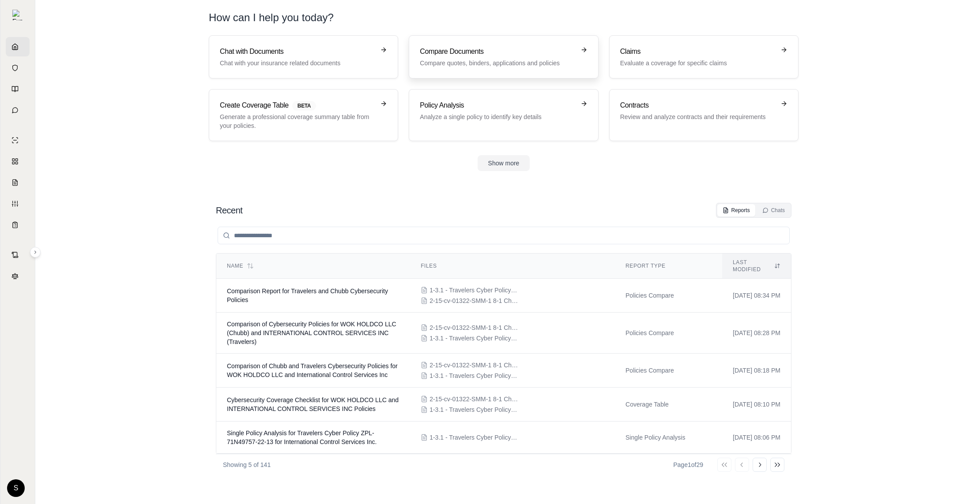
click at [475, 41] on link "Compare Documents Compare quotes, binders, applications and policies" at bounding box center [503, 56] width 189 height 43
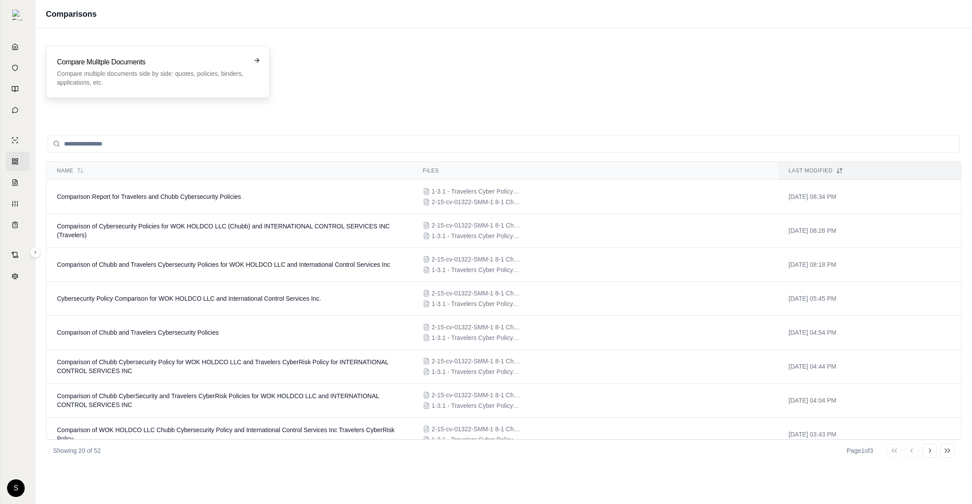
click at [178, 69] on p "Compare multiple documents side by side: quotes, policies, binders, application…" at bounding box center [151, 78] width 189 height 18
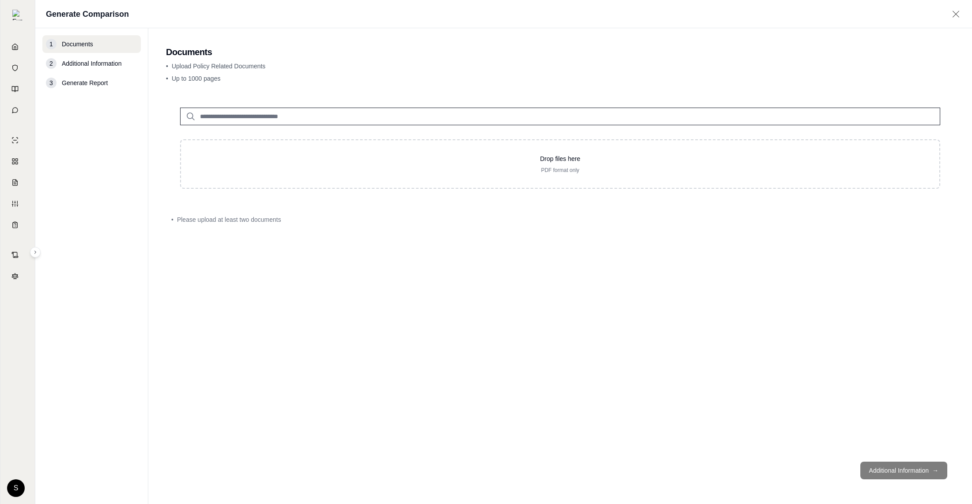
click at [270, 121] on input "search" at bounding box center [560, 117] width 760 height 18
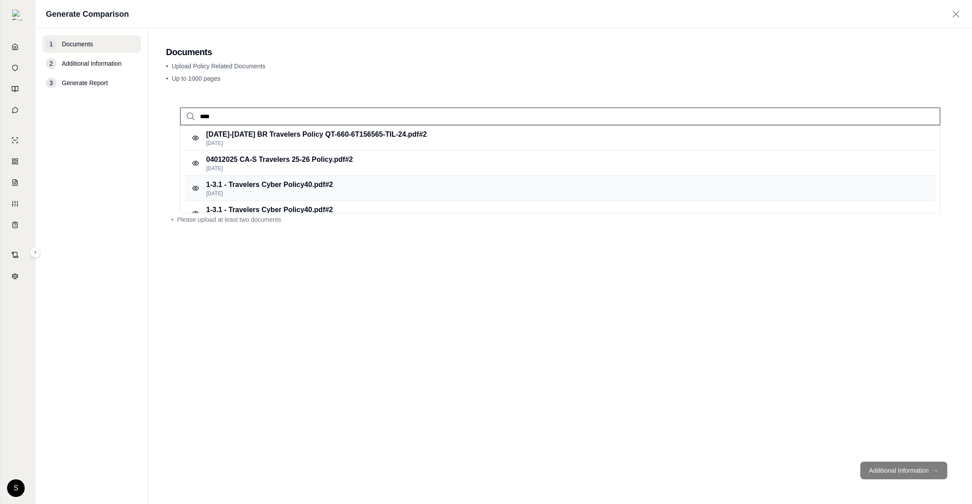
type input "****"
click at [289, 188] on p "1-3.1 - Travelers Cyber Policy40.pdf #2" at bounding box center [269, 185] width 127 height 11
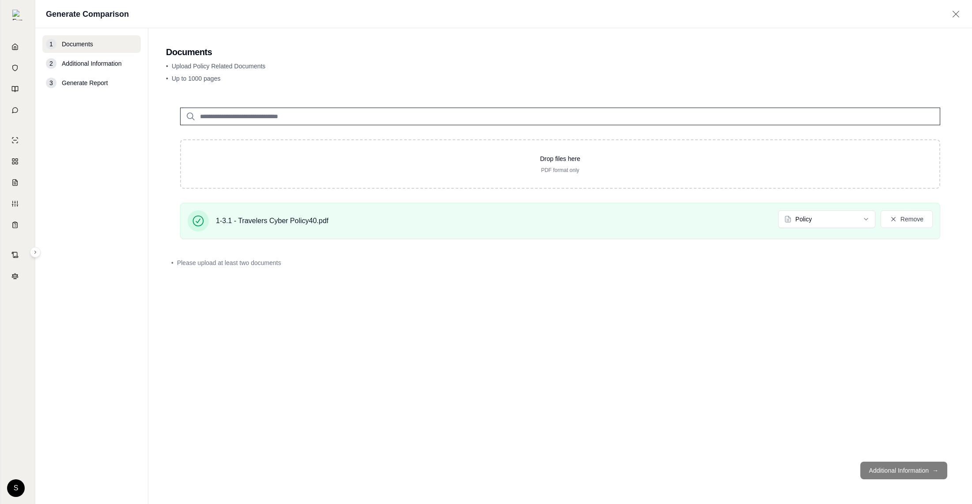
click at [212, 119] on input "search" at bounding box center [560, 117] width 760 height 18
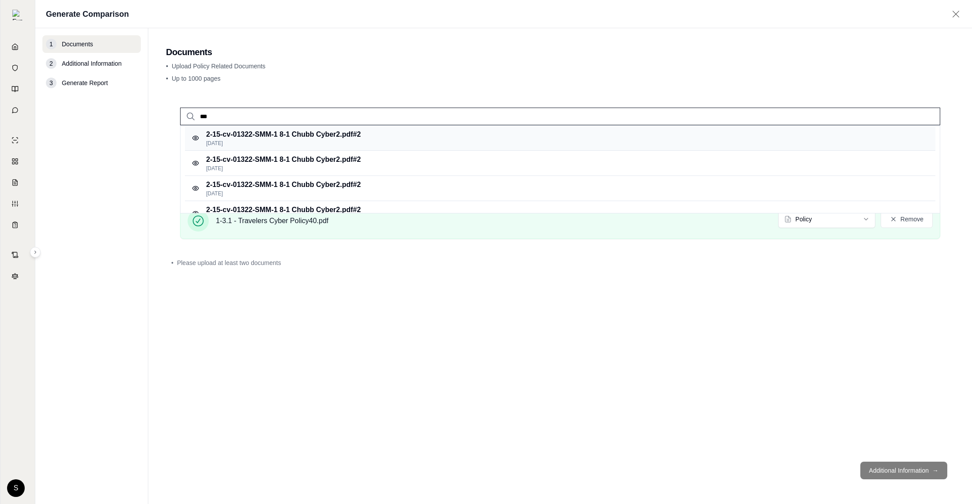
type input "***"
click at [257, 133] on p "2-15-cv-01322-SMM-1 8-1 Chubb Cyber2.pdf #2" at bounding box center [283, 134] width 154 height 11
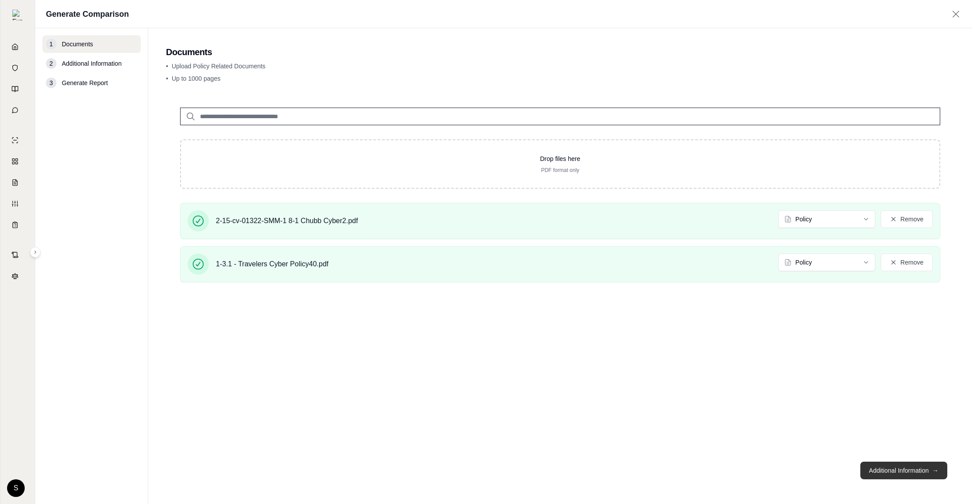
click at [898, 468] on button "Additional Information →" at bounding box center [903, 471] width 87 height 18
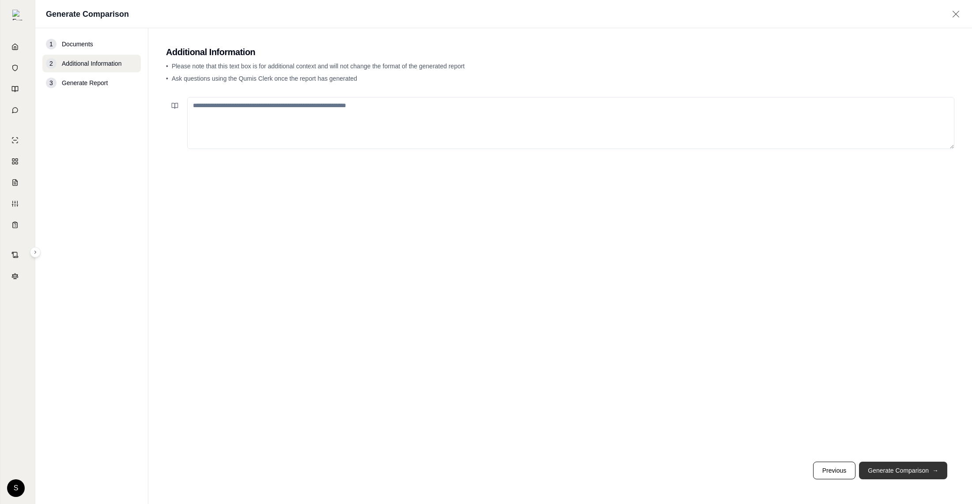
click at [898, 469] on button "Generate Comparison →" at bounding box center [903, 471] width 88 height 18
